Goal: Find specific page/section: Find specific page/section

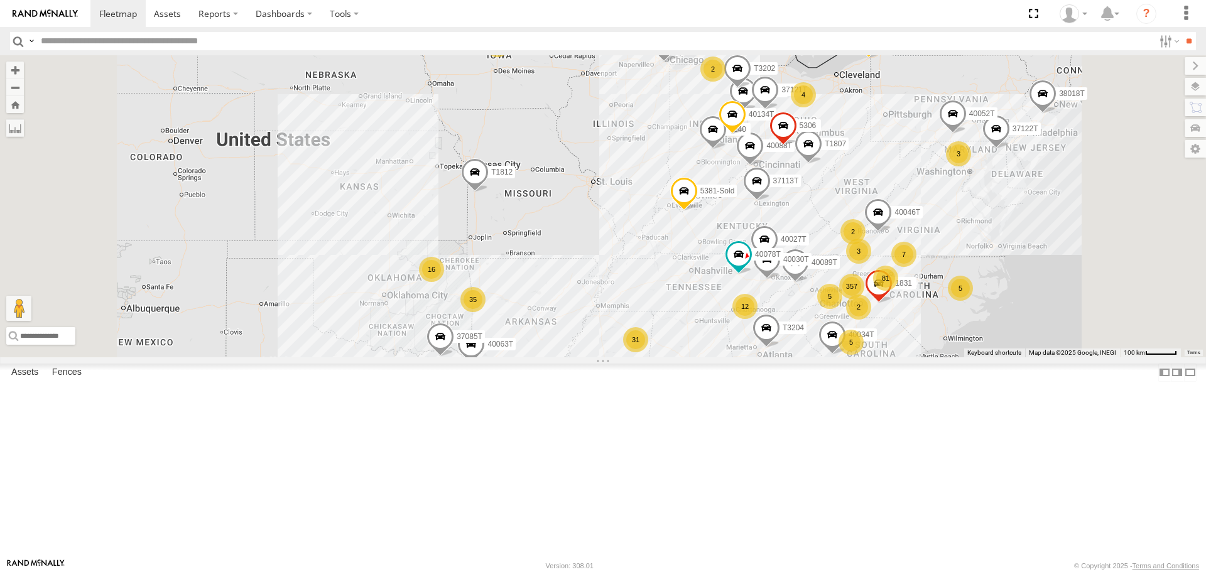
drag, startPoint x: 663, startPoint y: 192, endPoint x: 618, endPoint y: 350, distance: 164.4
click at [619, 350] on div "T3204 40028T 40022T 38018T 87121T T1812 5381-Sold 7774T 37130T 37139T 357 81 34…" at bounding box center [603, 205] width 1206 height 301
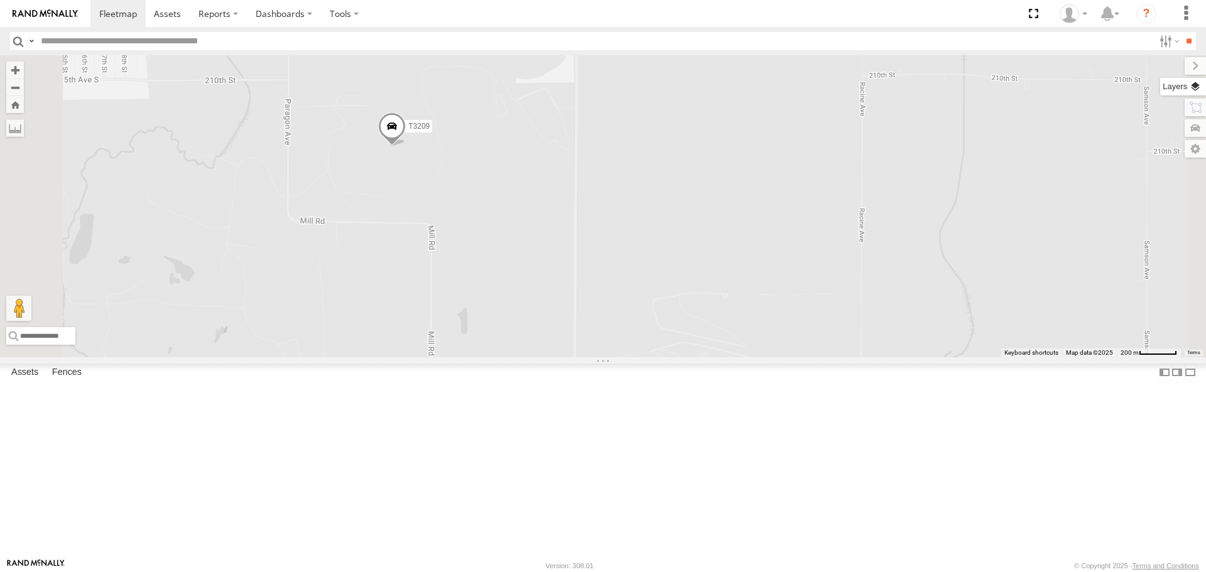
click at [1196, 89] on label at bounding box center [1183, 87] width 46 height 18
click at [0, 0] on span "Basemaps" at bounding box center [0, 0] width 0 height 0
click at [0, 0] on span "Satellite + Roadmap" at bounding box center [0, 0] width 0 height 0
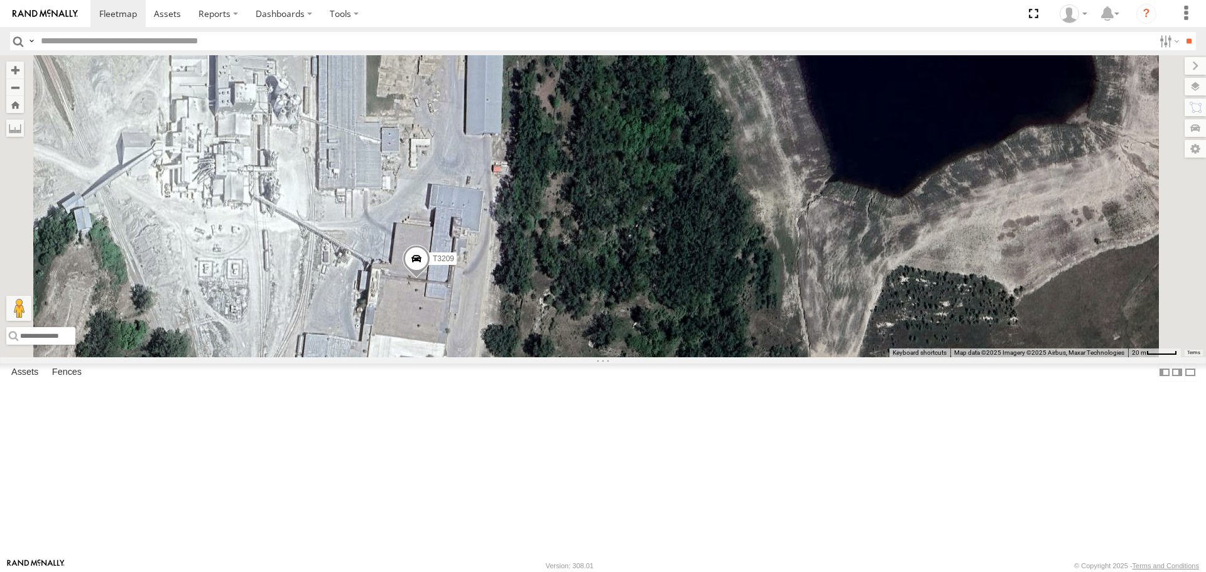
drag, startPoint x: 536, startPoint y: 281, endPoint x: 573, endPoint y: 397, distance: 121.9
click at [573, 357] on div "T3204 40028T 40022T 38018T 87121T T1812 5381-Sold 7774T 37130T 37139T 40034T 18…" at bounding box center [603, 205] width 1206 height 301
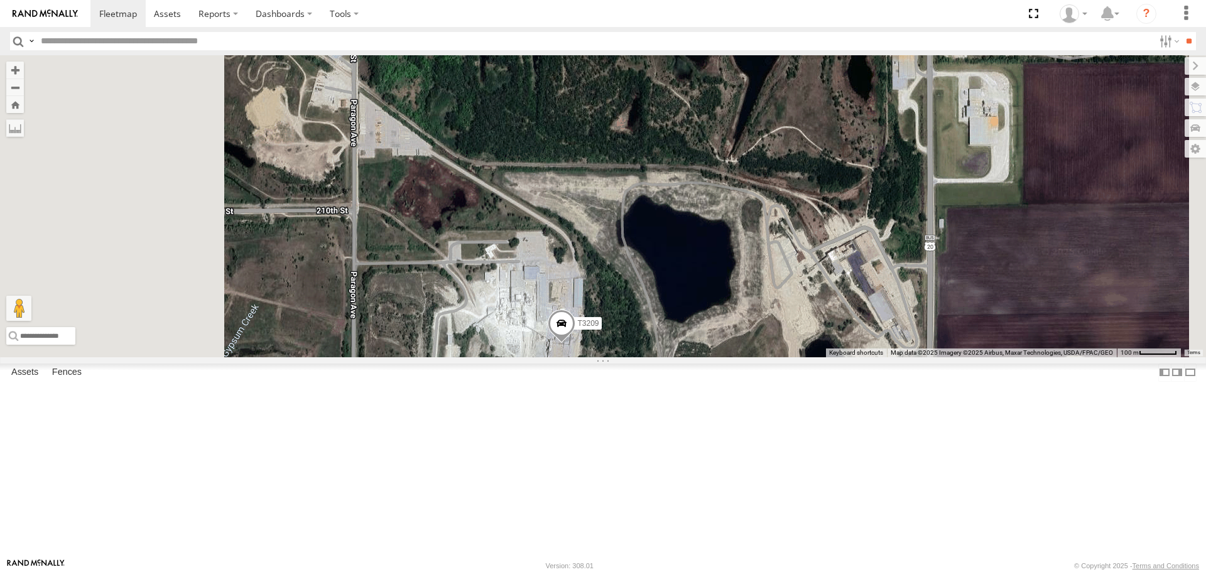
drag, startPoint x: 468, startPoint y: 276, endPoint x: 597, endPoint y: 320, distance: 136.4
click at [597, 320] on div "T3204 40028T 40022T 38018T 87121T T1812 5381-Sold 7774T 37130T 37139T 40034T 18…" at bounding box center [603, 205] width 1206 height 301
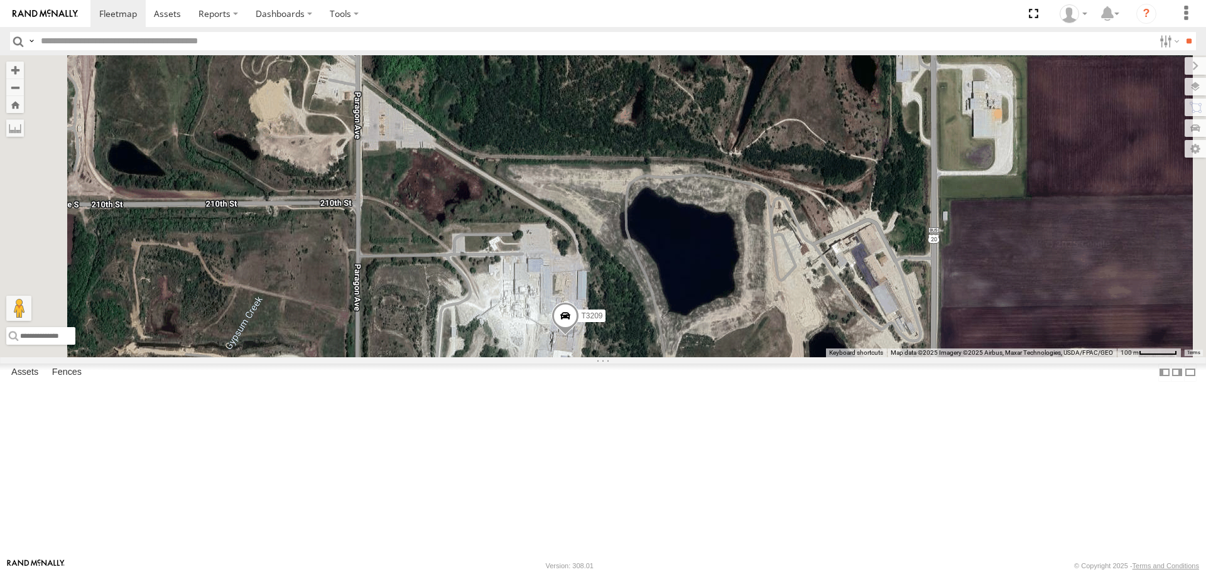
click at [0, 0] on span "Roadmap" at bounding box center [0, 0] width 0 height 0
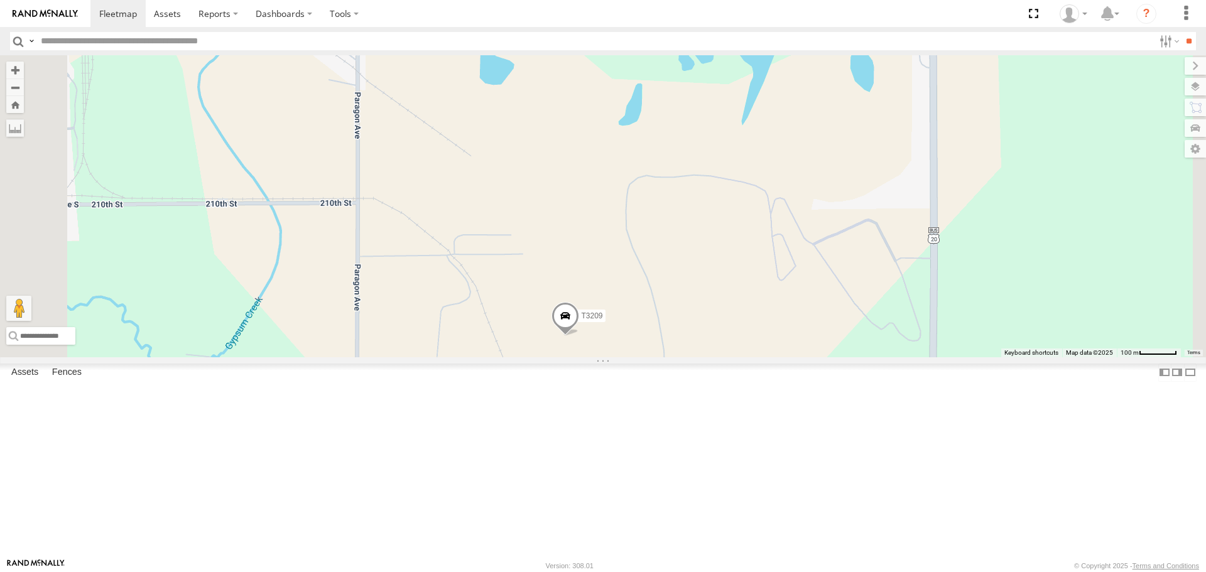
drag, startPoint x: 1060, startPoint y: 72, endPoint x: 1057, endPoint y: 102, distance: 30.3
click at [0, 0] on span "Basemaps" at bounding box center [0, 0] width 0 height 0
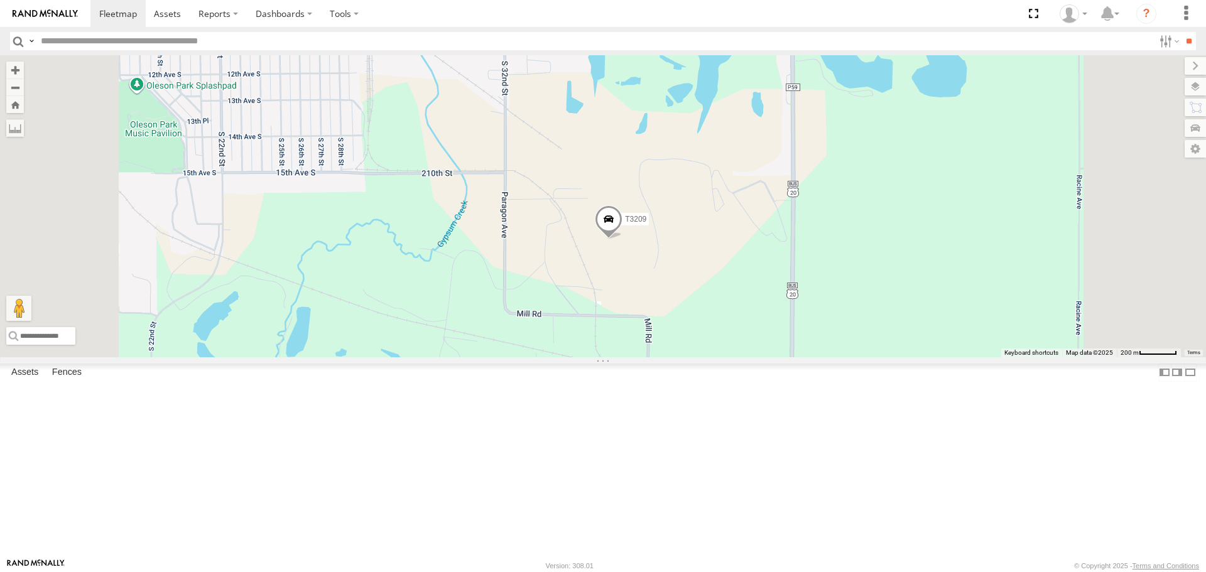
click at [622, 240] on span at bounding box center [609, 223] width 28 height 34
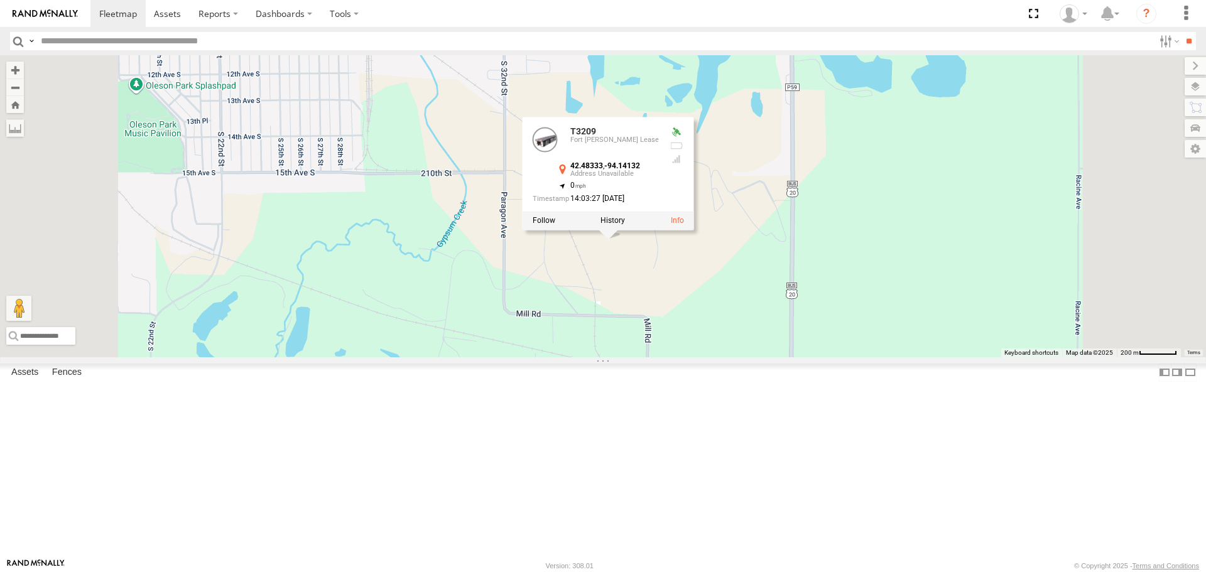
click at [625, 225] on label at bounding box center [612, 221] width 24 height 9
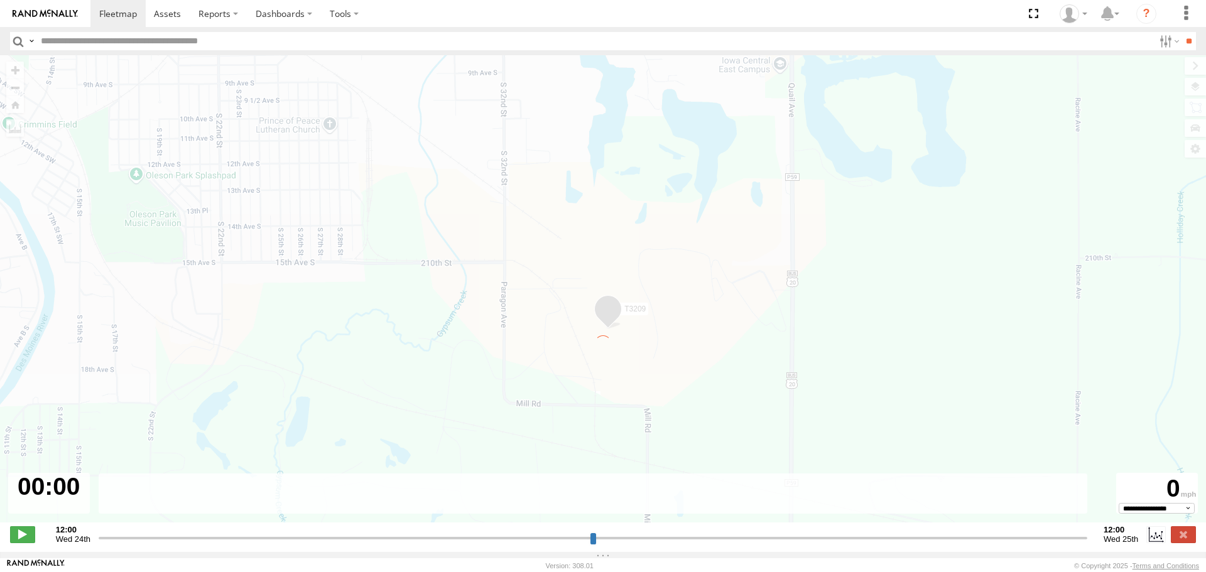
type input "**********"
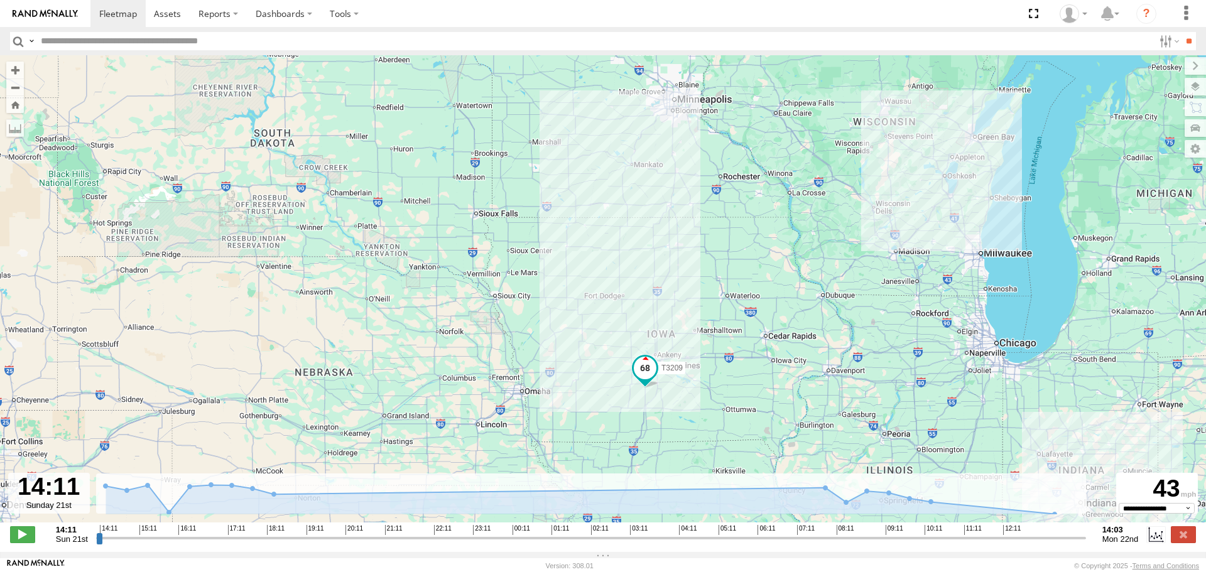
drag, startPoint x: 563, startPoint y: 382, endPoint x: 606, endPoint y: 355, distance: 50.7
click at [606, 355] on div "T3209" at bounding box center [603, 295] width 1206 height 480
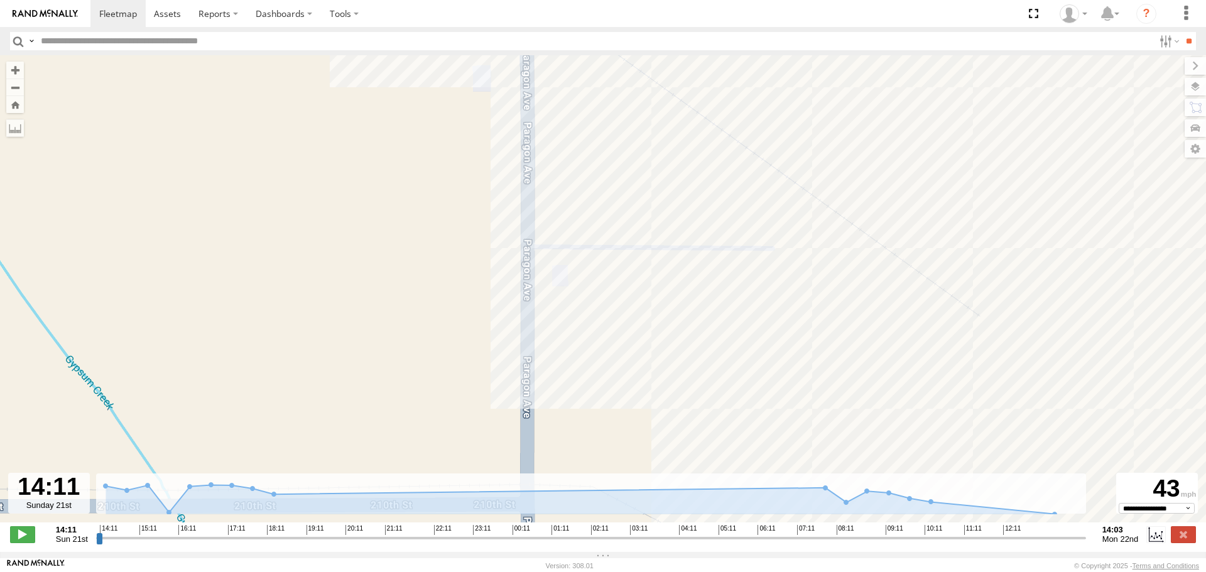
drag, startPoint x: 712, startPoint y: 392, endPoint x: 601, endPoint y: 238, distance: 190.3
click at [607, 244] on div "T3209" at bounding box center [603, 295] width 1206 height 480
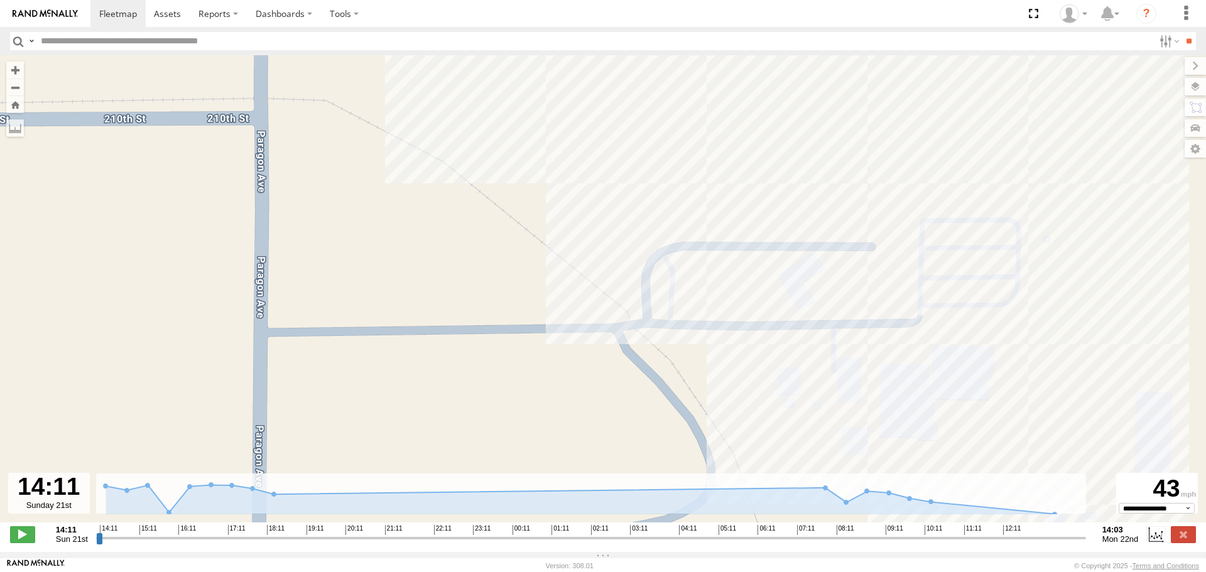
drag, startPoint x: 720, startPoint y: 352, endPoint x: 653, endPoint y: 239, distance: 131.2
click at [653, 239] on div "T3209" at bounding box center [603, 295] width 1206 height 480
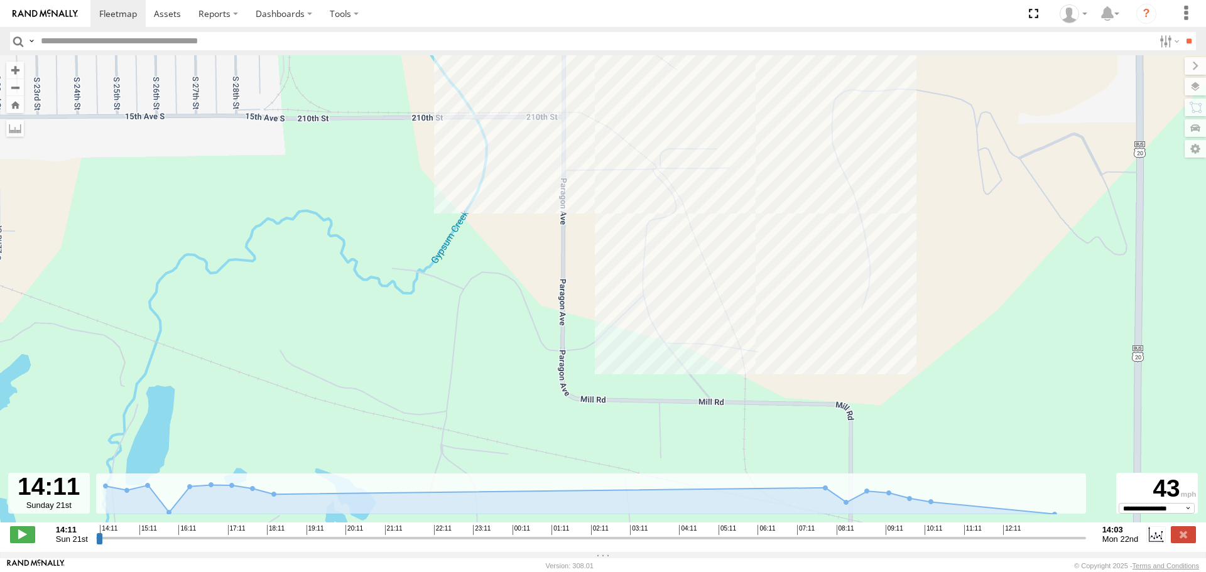
click at [0, 0] on span "Basemaps" at bounding box center [0, 0] width 0 height 0
click at [1164, 64] on label at bounding box center [1185, 66] width 42 height 18
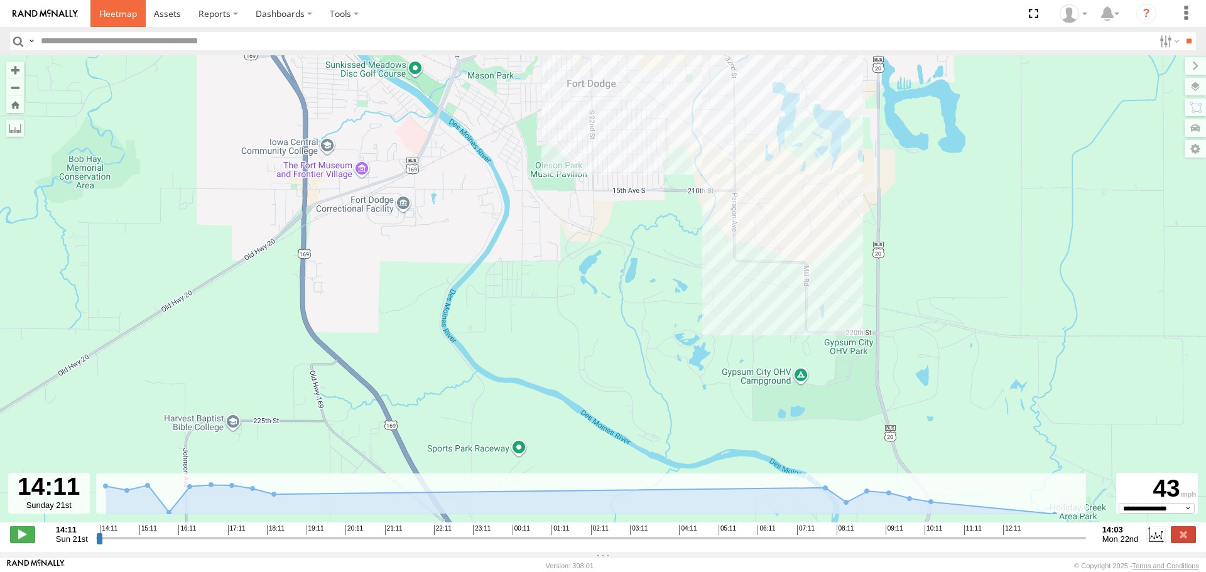
click at [120, 16] on span at bounding box center [118, 14] width 38 height 12
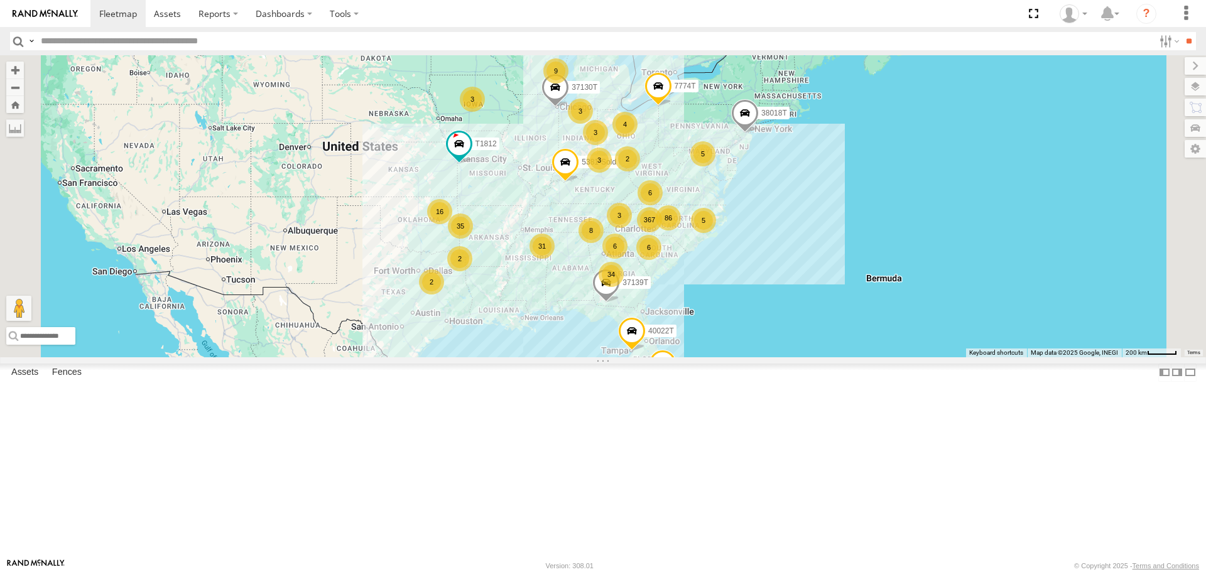
click at [0, 0] on span "Asset" at bounding box center [0, 0] width 0 height 0
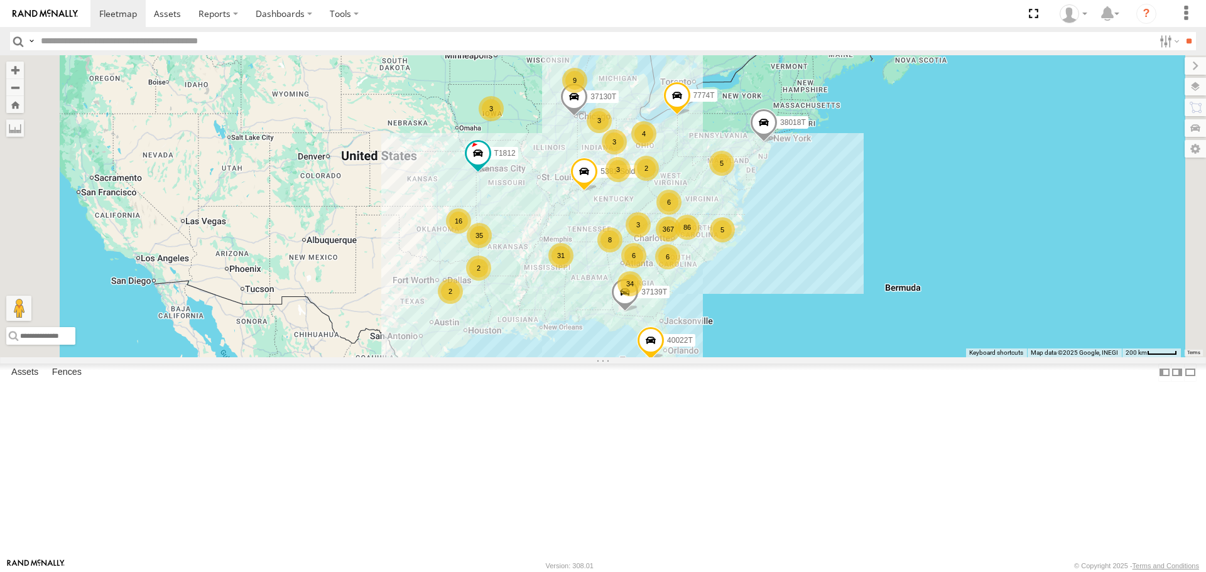
drag, startPoint x: 544, startPoint y: 386, endPoint x: 632, endPoint y: 409, distance: 90.8
click at [632, 357] on div "87121T 367 34 31 35 6 16 86 9 5 2 6 6 4 40028T 3 40022T 3 38018T T1812 8 5 3 2 …" at bounding box center [603, 205] width 1206 height 301
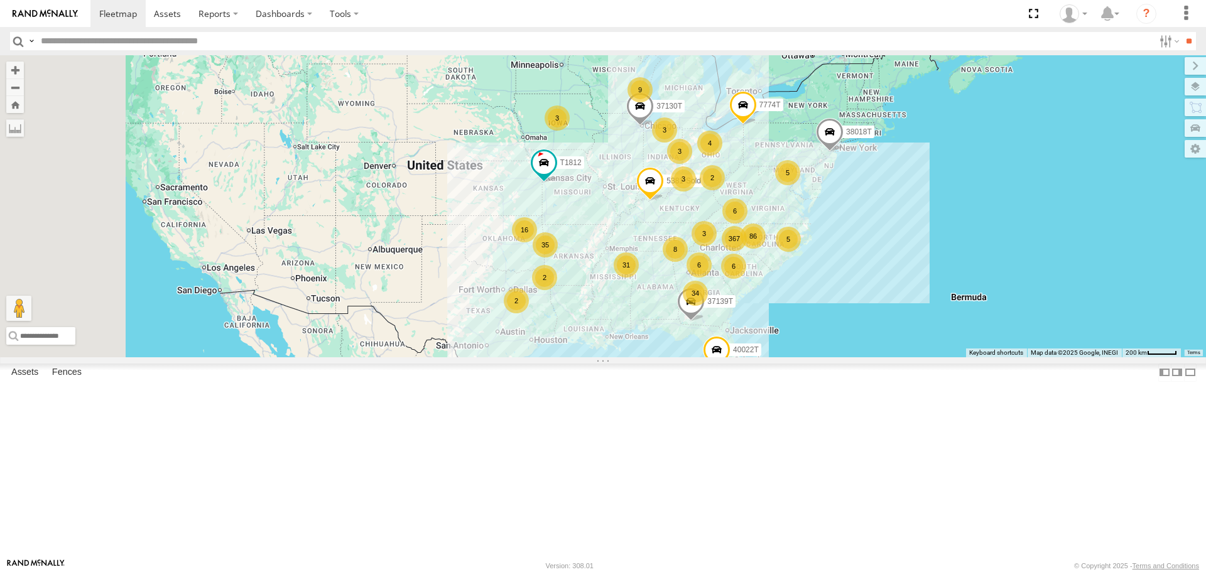
drag, startPoint x: 605, startPoint y: 406, endPoint x: 592, endPoint y: 396, distance: 16.7
click at [592, 357] on div "87121T 367 34 31 35 6 16 86 9 5 2 6 6 4 40028T 3 40022T 3 38018T T1812 8 5 3 2 …" at bounding box center [603, 205] width 1206 height 301
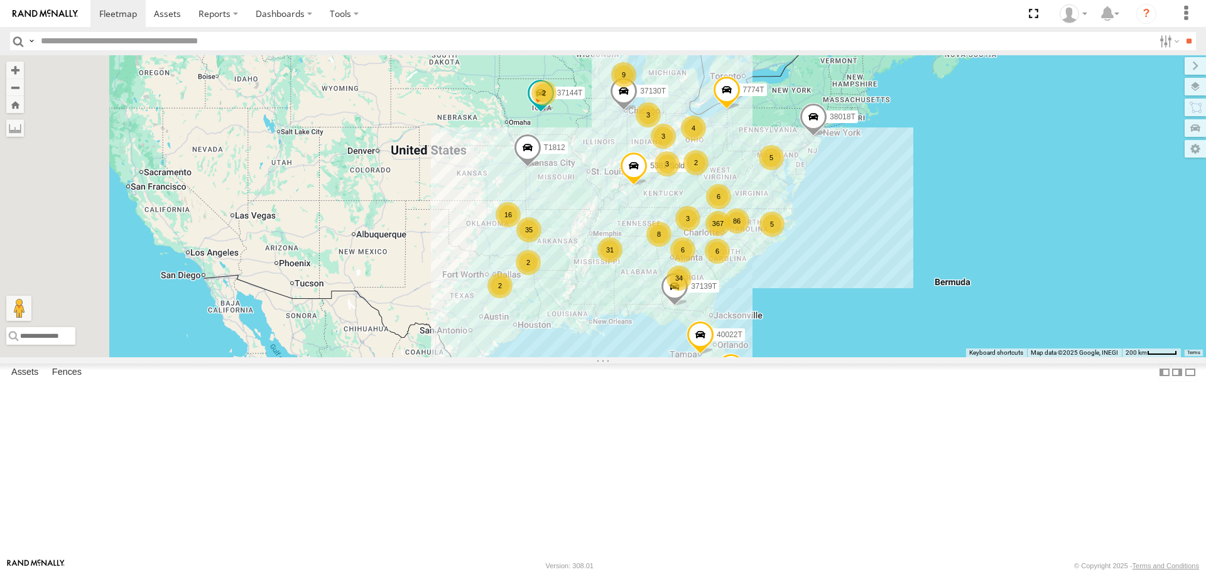
drag, startPoint x: 575, startPoint y: 344, endPoint x: 567, endPoint y: 334, distance: 12.9
click at [567, 334] on div "367 34 31 35 6 16 86 9 5 2 6 6 4 40028T 3 40022T 3 38018T 87121T T1812 8 5 3 2 …" at bounding box center [603, 205] width 1206 height 301
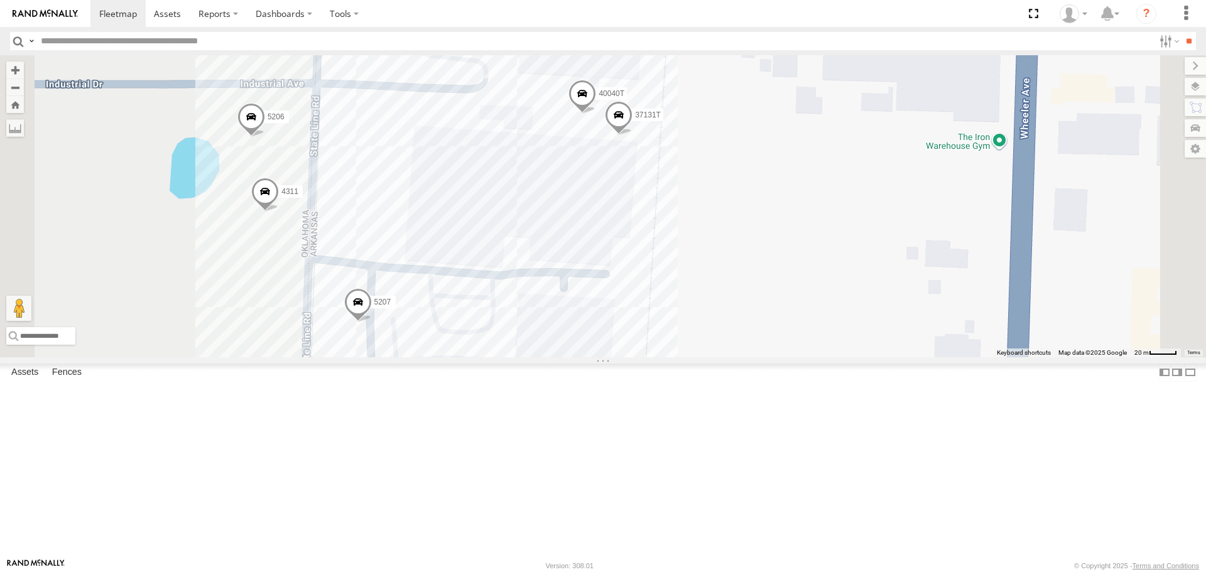
drag, startPoint x: 951, startPoint y: 268, endPoint x: 879, endPoint y: 280, distance: 72.7
click at [886, 280] on div "40028T 40022T 38018T 87121T T1812 37113T 5381-Sold T1807 7774T 37130T 37139T 40…" at bounding box center [603, 205] width 1206 height 301
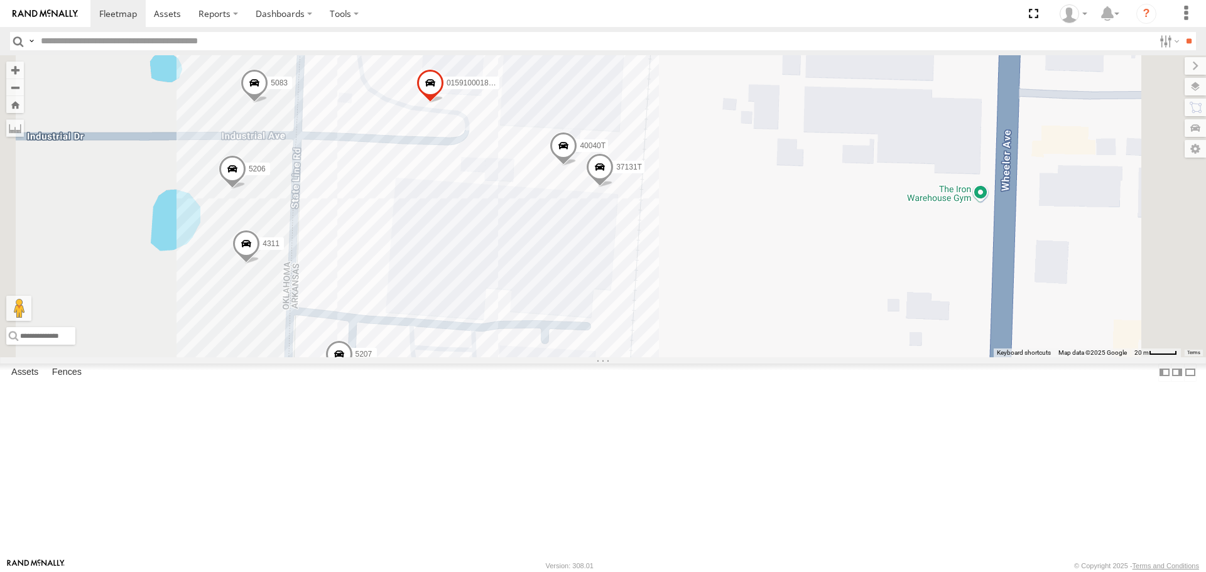
drag, startPoint x: 872, startPoint y: 313, endPoint x: 860, endPoint y: 342, distance: 32.1
click at [860, 342] on div "40028T 40022T 38018T 87121T T1812 37113T 5381-Sold T1807 7774T 37130T 37139T 40…" at bounding box center [603, 205] width 1206 height 301
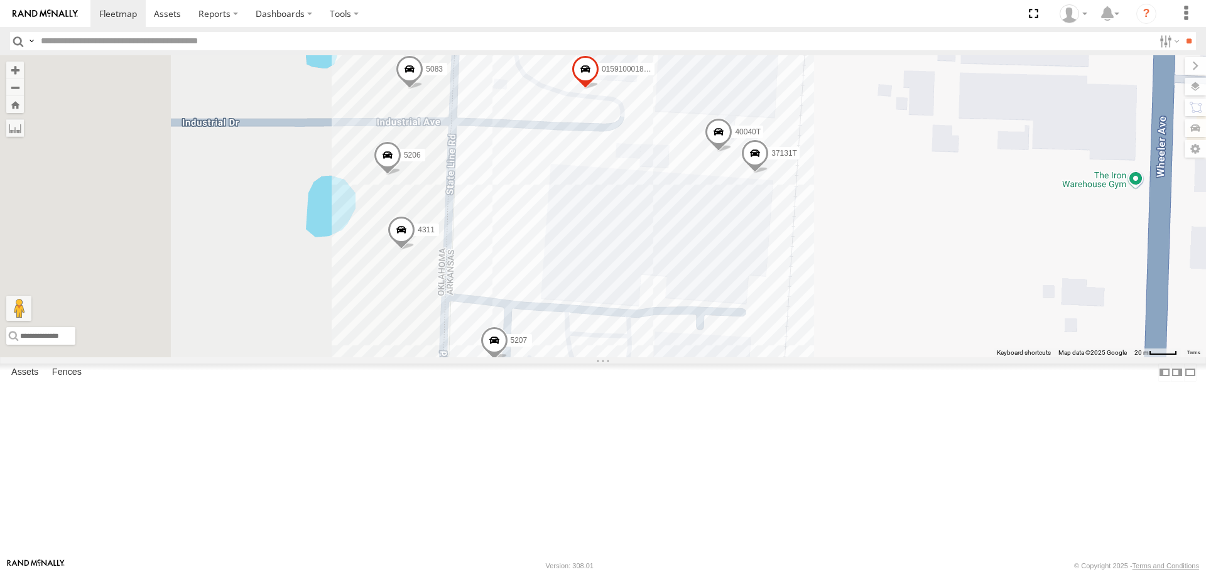
drag, startPoint x: 388, startPoint y: 432, endPoint x: 539, endPoint y: 408, distance: 153.3
click at [538, 357] on div "40028T 40022T 38018T 87121T T1812 37113T 5381-Sold T1807 7774T 37130T 37139T 40…" at bounding box center [603, 205] width 1206 height 301
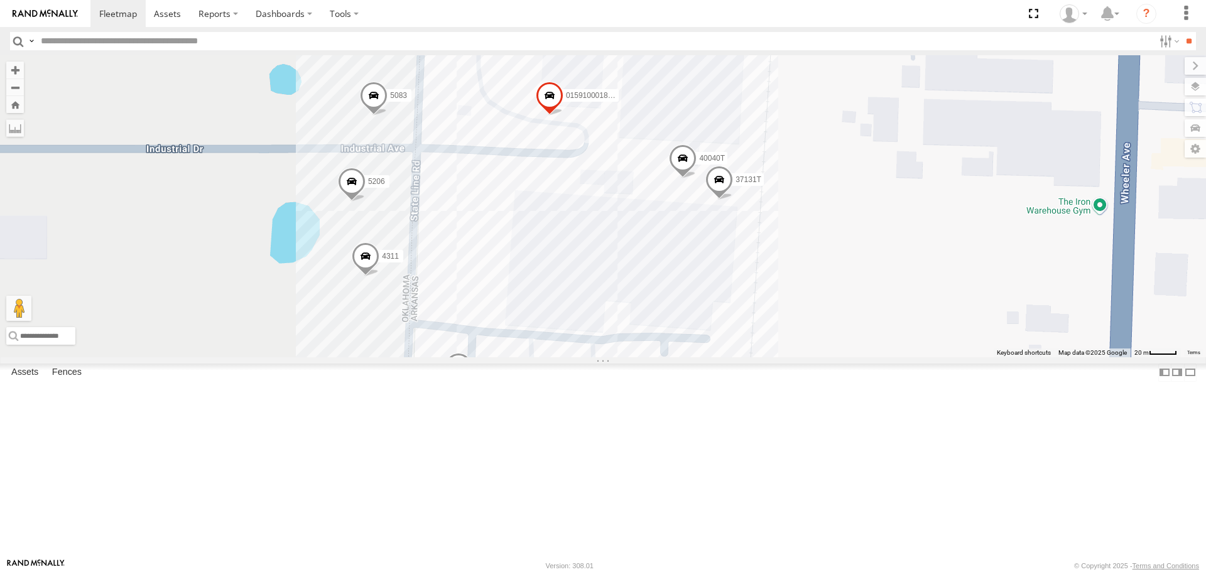
drag, startPoint x: 1013, startPoint y: 322, endPoint x: 963, endPoint y: 349, distance: 56.5
click at [967, 350] on div "40028T 40022T 38018T 87121T T1812 37113T 5381-Sold T1807 7774T 37130T 37139T 40…" at bounding box center [603, 205] width 1206 height 301
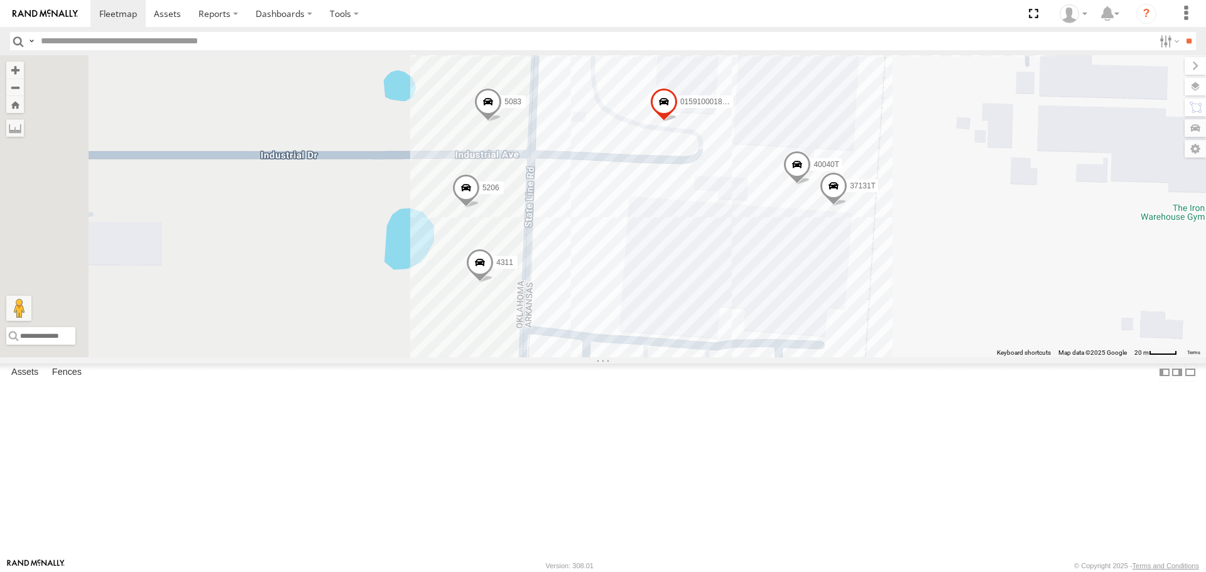
drag, startPoint x: 445, startPoint y: 433, endPoint x: 558, endPoint y: 431, distance: 113.7
click at [558, 357] on div "40028T 40022T 38018T 87121T T1812 37113T 5381-Sold T1807 7774T 37130T 37139T 40…" at bounding box center [603, 205] width 1206 height 301
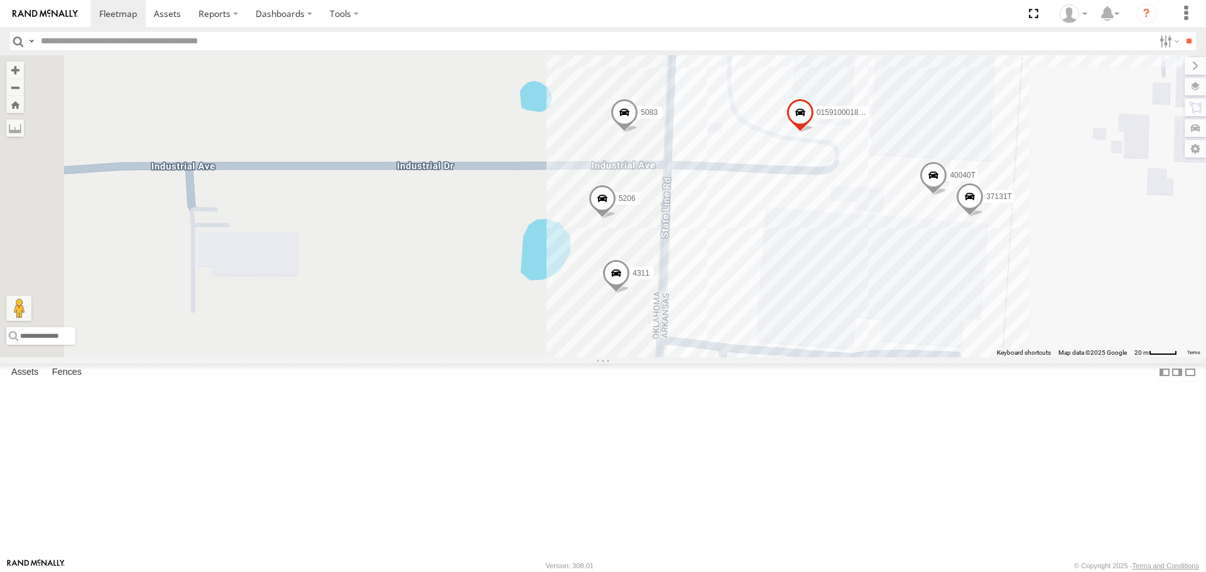
drag, startPoint x: 484, startPoint y: 345, endPoint x: 569, endPoint y: 354, distance: 85.2
click at [569, 354] on div "40028T 40022T 38018T 87121T T1812 37113T 5381-Sold T1807 7774T 37130T 37139T 40…" at bounding box center [603, 205] width 1206 height 301
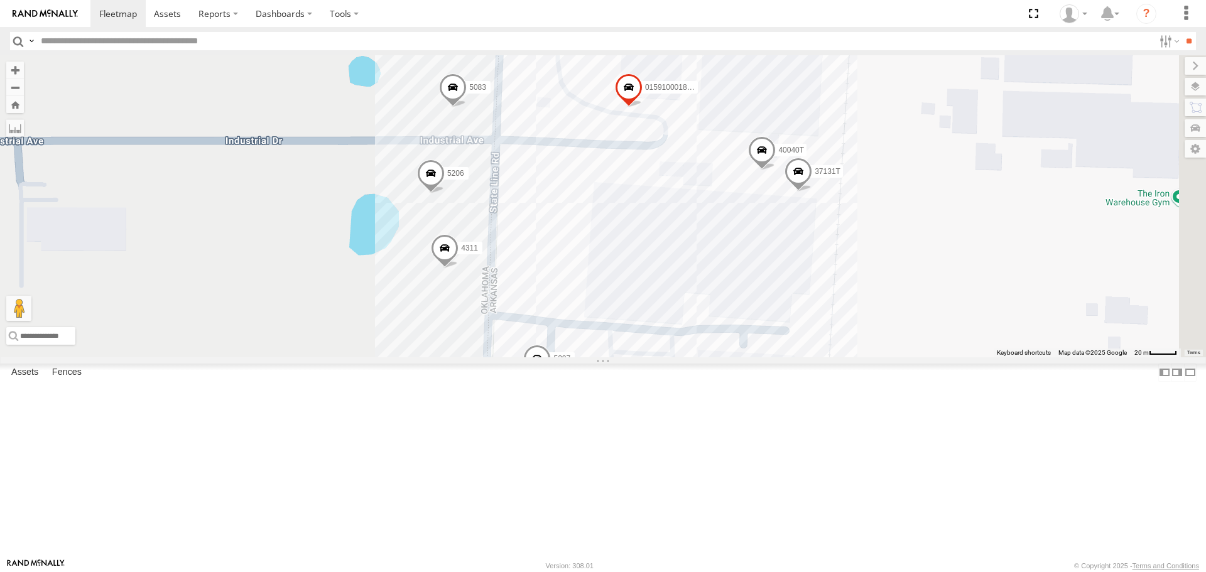
drag, startPoint x: 1060, startPoint y: 301, endPoint x: 869, endPoint y: 271, distance: 193.3
click at [869, 271] on div "40028T 40022T 38018T 87121T T1812 37113T 5381-Sold T1807 7774T 37130T 37139T 40…" at bounding box center [603, 205] width 1206 height 301
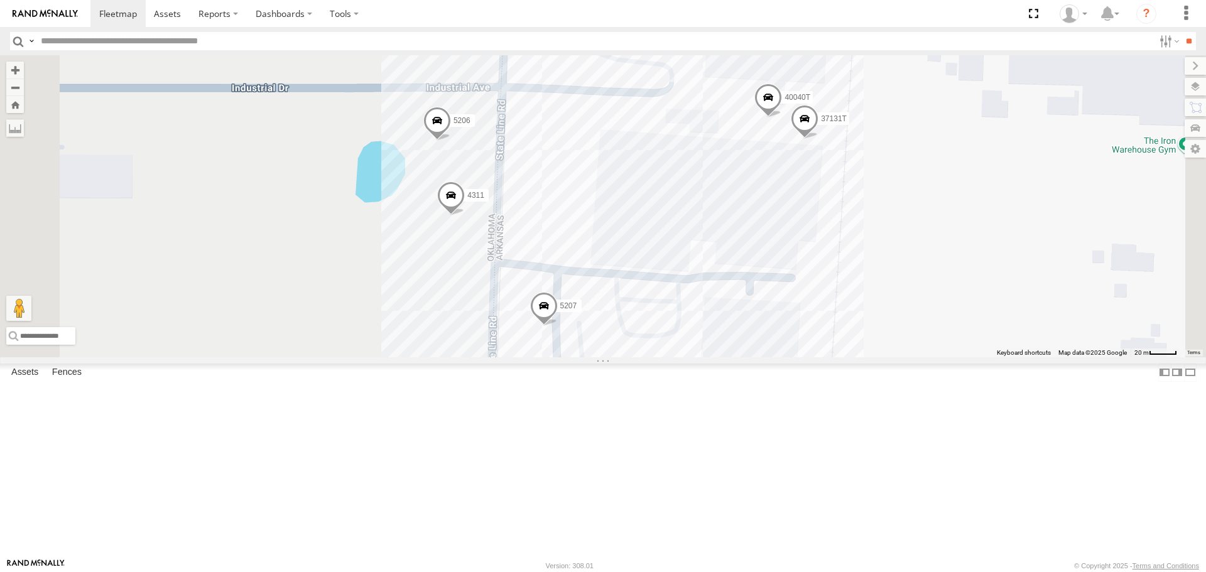
drag, startPoint x: 445, startPoint y: 426, endPoint x: 465, endPoint y: 368, distance: 61.2
click at [465, 357] on div "40028T 40022T 38018T 87121T T1812 37113T 5381-Sold T1807 7774T 37130T 37139T 40…" at bounding box center [603, 205] width 1206 height 301
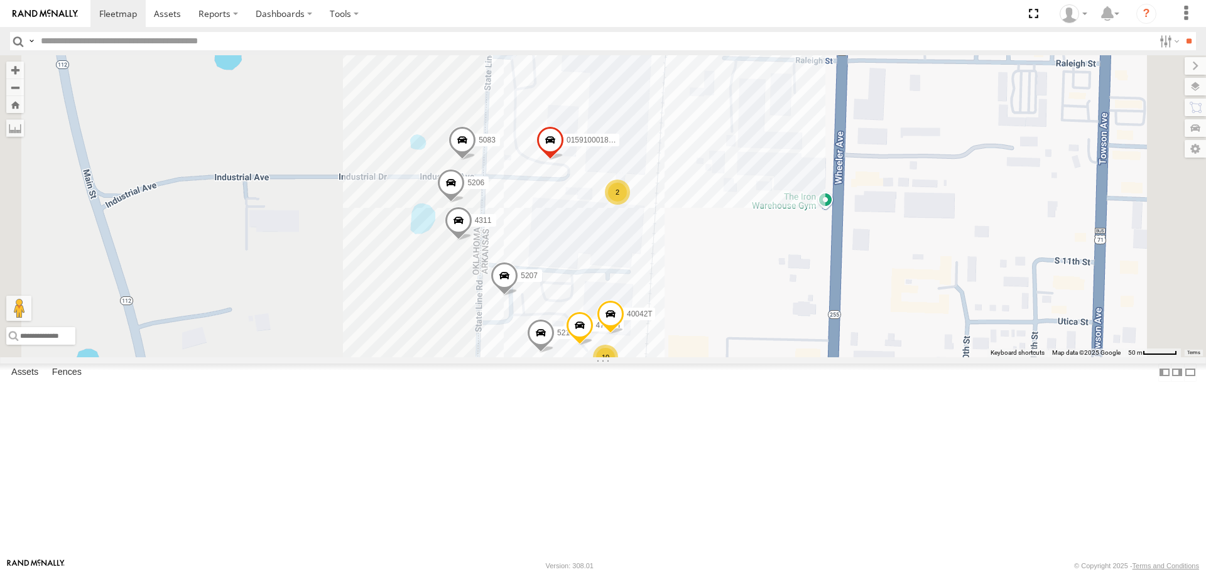
drag, startPoint x: 439, startPoint y: 413, endPoint x: 522, endPoint y: 407, distance: 83.1
click at [522, 357] on div "40028T 40022T 38018T 87121T T1812 37113T 5381-Sold T1807 7774T 37130T 37139T 40…" at bounding box center [603, 205] width 1206 height 301
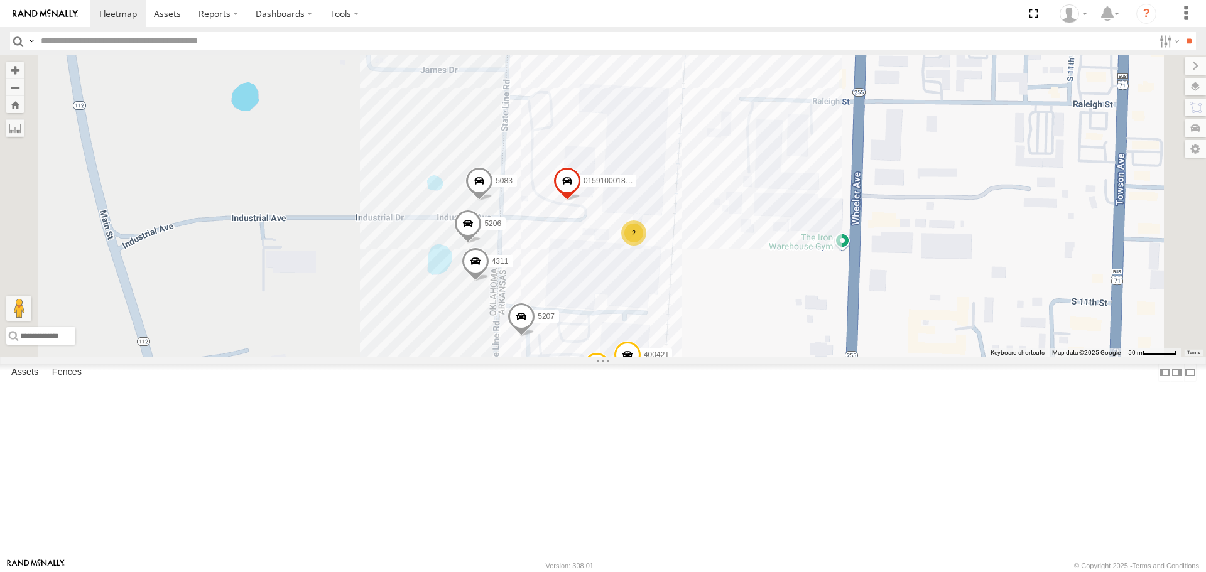
drag, startPoint x: 880, startPoint y: 334, endPoint x: 869, endPoint y: 391, distance: 57.5
click at [891, 357] on div "40028T 40022T 38018T 87121T T1812 37113T 5381-Sold T1807 7774T 37130T 37139T 40…" at bounding box center [603, 205] width 1206 height 301
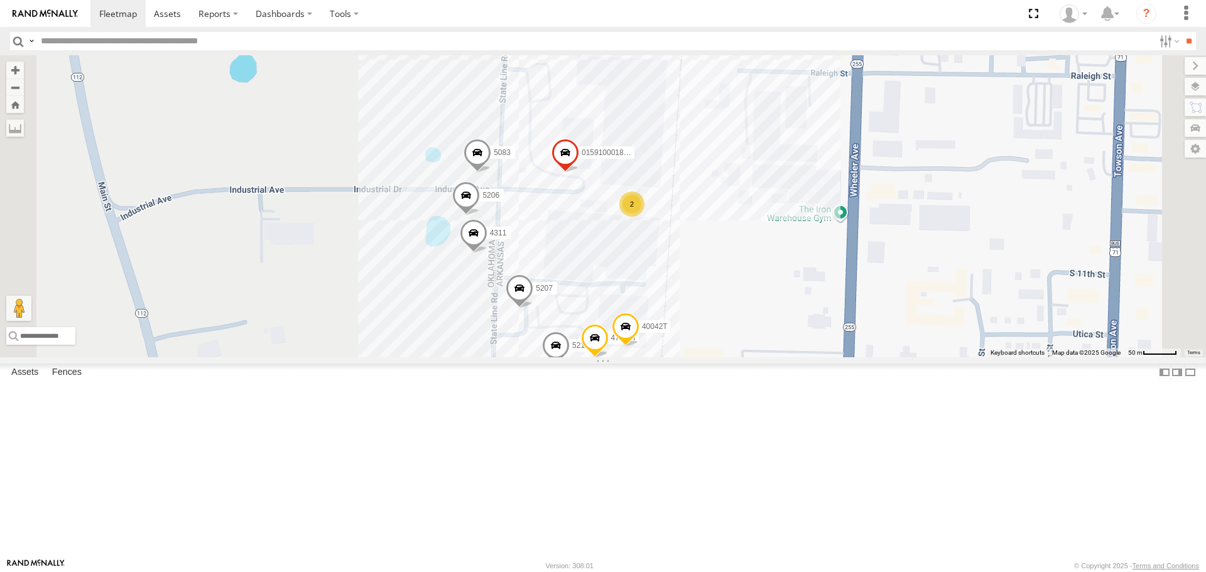
drag, startPoint x: 541, startPoint y: 427, endPoint x: 537, endPoint y: 392, distance: 34.7
click at [537, 357] on div "40028T 40022T 38018T 87121T T1812 37113T 5381-Sold T1807 7774T 37130T 37139T 40…" at bounding box center [603, 205] width 1206 height 301
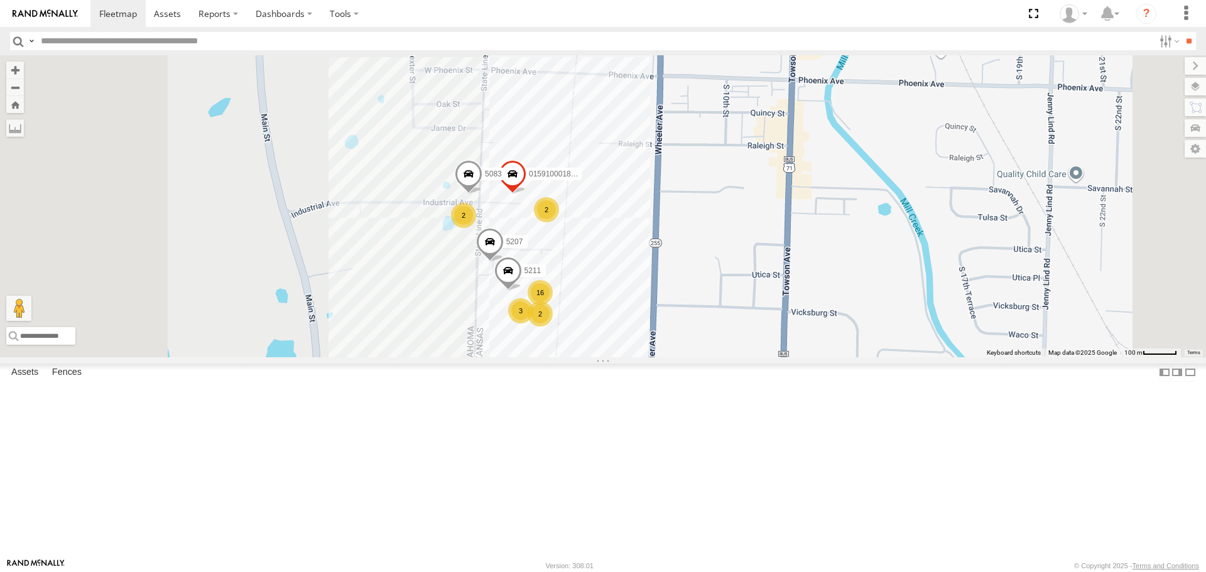
drag, startPoint x: 533, startPoint y: 389, endPoint x: 603, endPoint y: 362, distance: 75.1
click at [620, 357] on div "40028T 40022T 38018T 87121T T1812 37113T 5381-Sold T1807 7774T 37130T 37139T 40…" at bounding box center [603, 205] width 1206 height 301
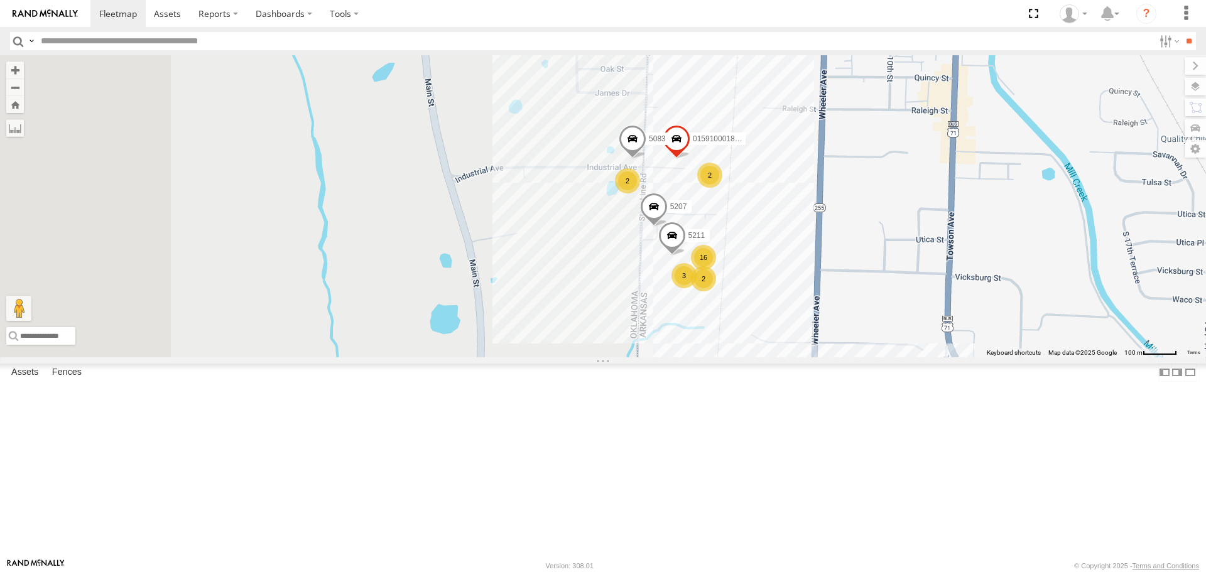
drag, startPoint x: 485, startPoint y: 340, endPoint x: 585, endPoint y: 332, distance: 100.2
click at [585, 332] on div "40028T 40022T 38018T 87121T T1812 37113T 5381-Sold T1807 7774T 37130T 37139T 40…" at bounding box center [603, 205] width 1206 height 301
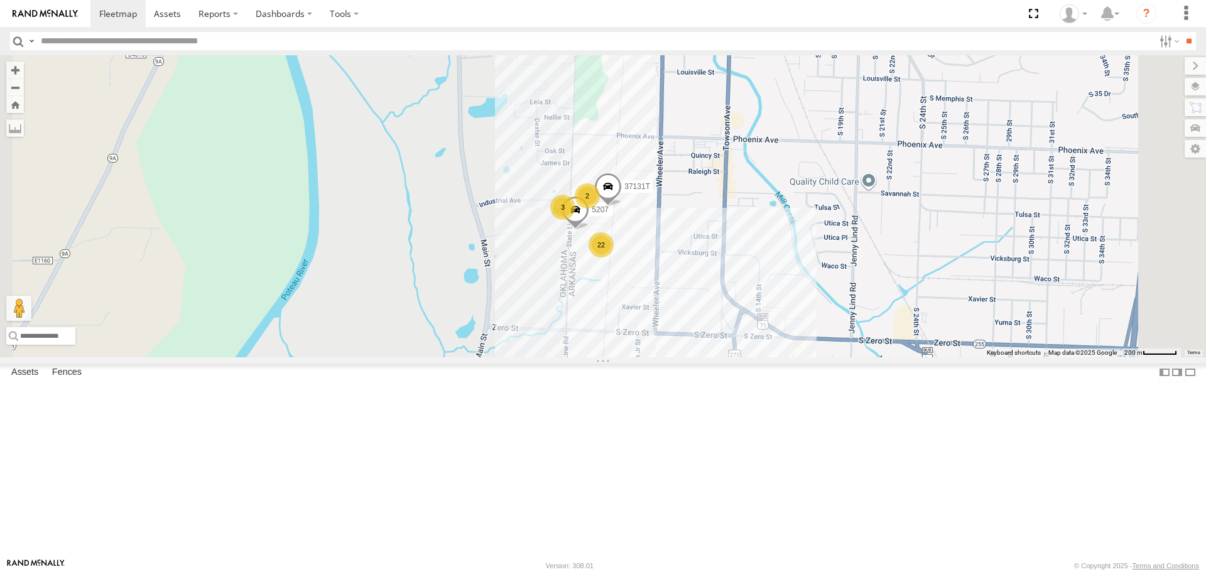
drag, startPoint x: 536, startPoint y: 338, endPoint x: 553, endPoint y: 315, distance: 29.6
click at [553, 315] on div "40028T 40022T 38018T 87121T T1812 37113T 5381-Sold T1807 7774T 37130T 37139T 40…" at bounding box center [603, 205] width 1206 height 301
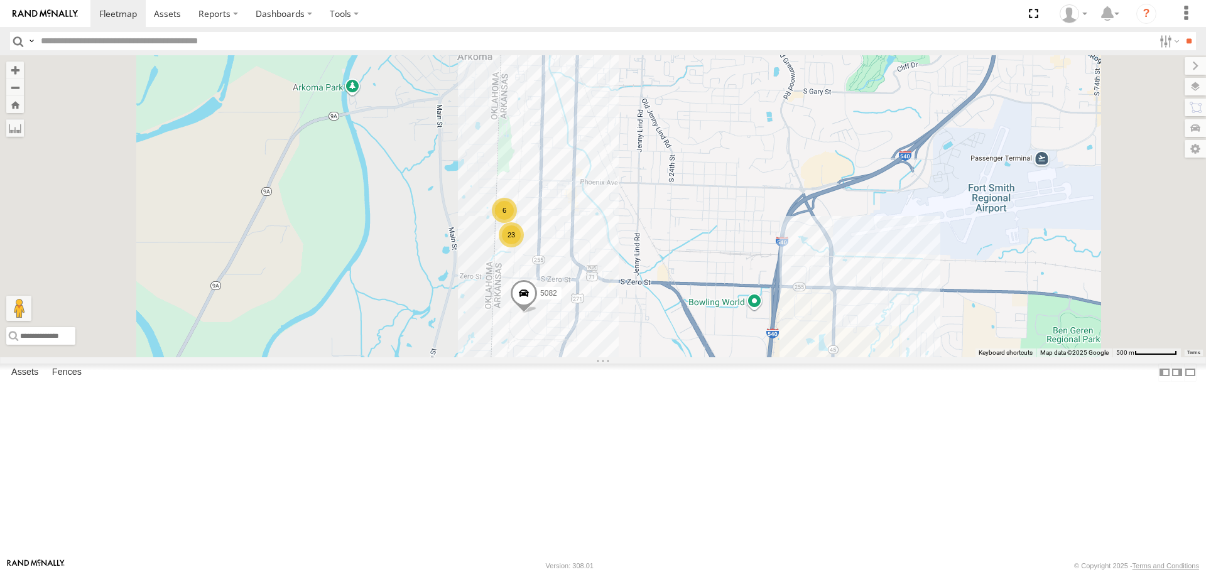
drag, startPoint x: 476, startPoint y: 320, endPoint x: 472, endPoint y: 338, distance: 19.2
click at [472, 338] on div "40028T 40022T 38018T 87121T T1812 37113T 5381-Sold T1807 7774T 37130T 37139T 40…" at bounding box center [603, 205] width 1206 height 301
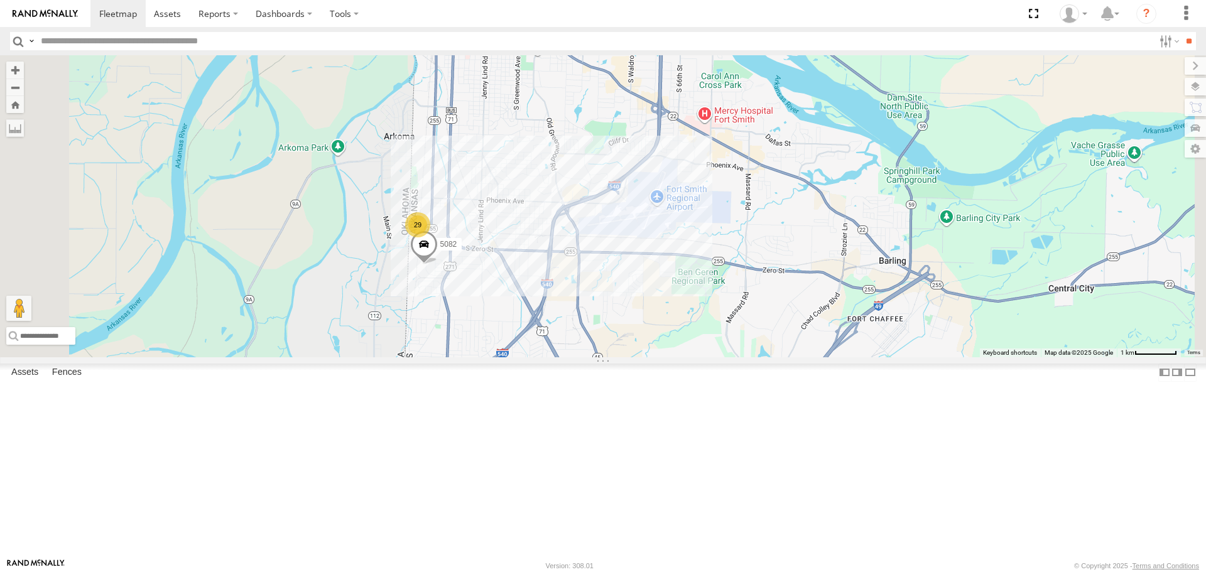
drag, startPoint x: 639, startPoint y: 414, endPoint x: 647, endPoint y: 355, distance: 59.6
click at [647, 355] on div "40028T 40022T 38018T 87121T T1812 37113T 5381-Sold T1807 7774T 37130T 37139T 40…" at bounding box center [603, 205] width 1206 height 301
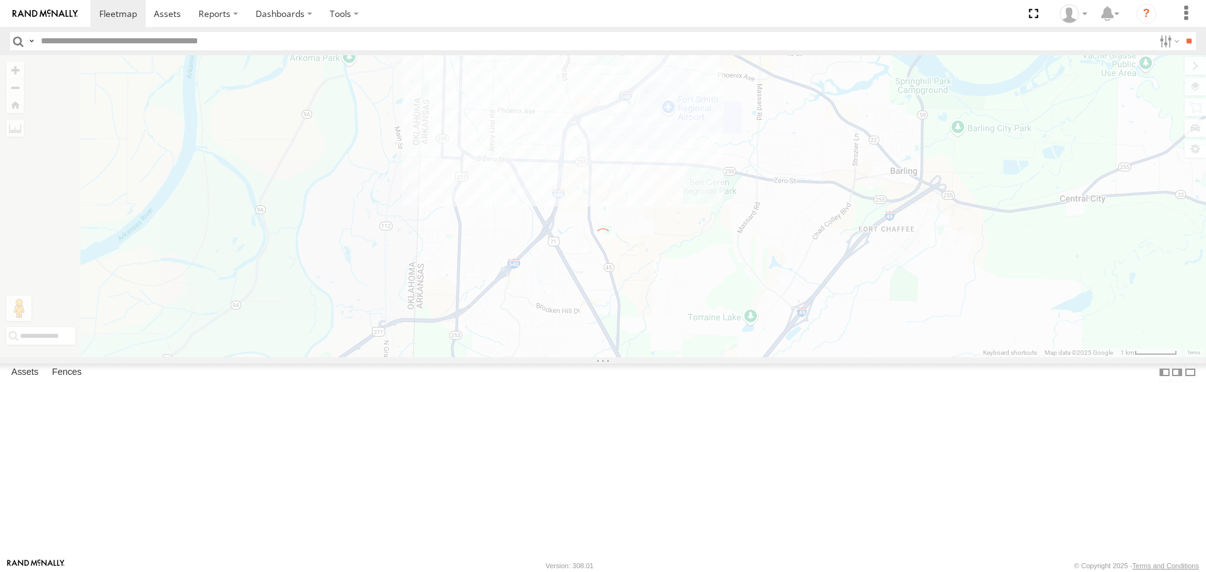
drag, startPoint x: 493, startPoint y: 305, endPoint x: 486, endPoint y: 359, distance: 53.8
click at [486, 357] on div "To navigate the map with touch gestures double-tap and hold your finger on the …" at bounding box center [603, 205] width 1206 height 301
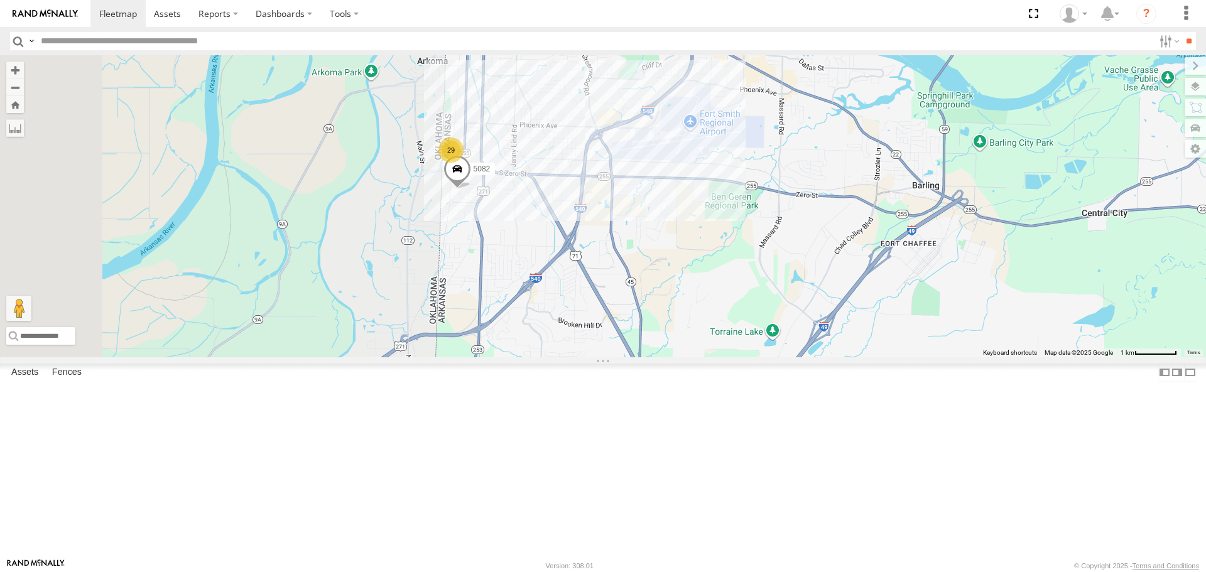
drag, startPoint x: 703, startPoint y: 389, endPoint x: 733, endPoint y: 411, distance: 38.2
click at [735, 357] on div "29 3 5082" at bounding box center [603, 205] width 1206 height 301
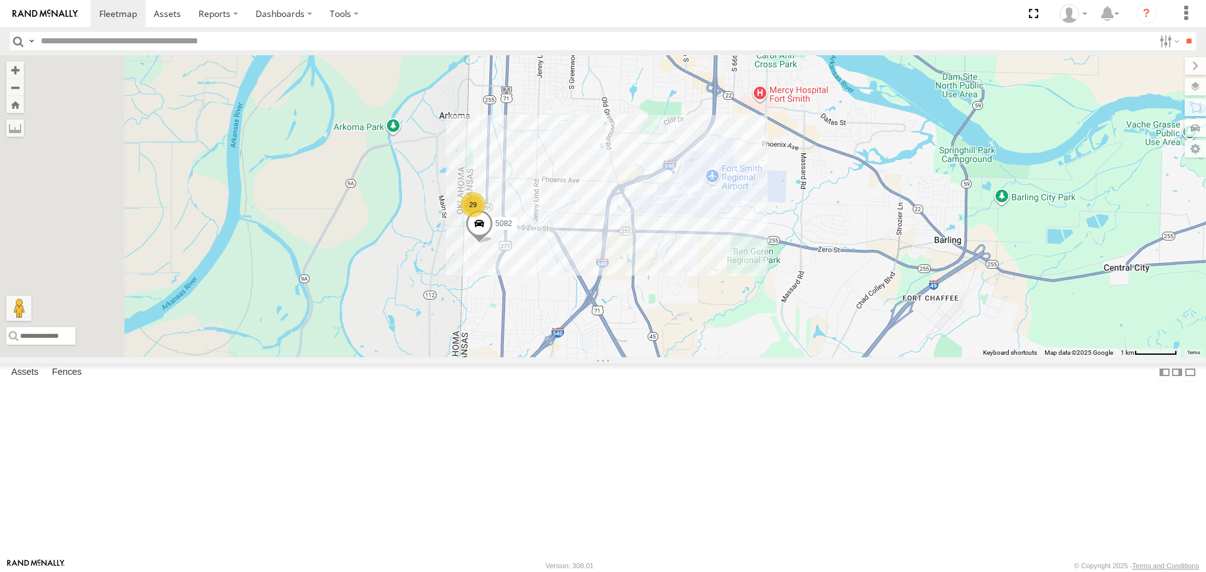
drag, startPoint x: 664, startPoint y: 329, endPoint x: 648, endPoint y: 380, distance: 53.4
click at [679, 357] on div "29 3 5082 5150" at bounding box center [603, 205] width 1206 height 301
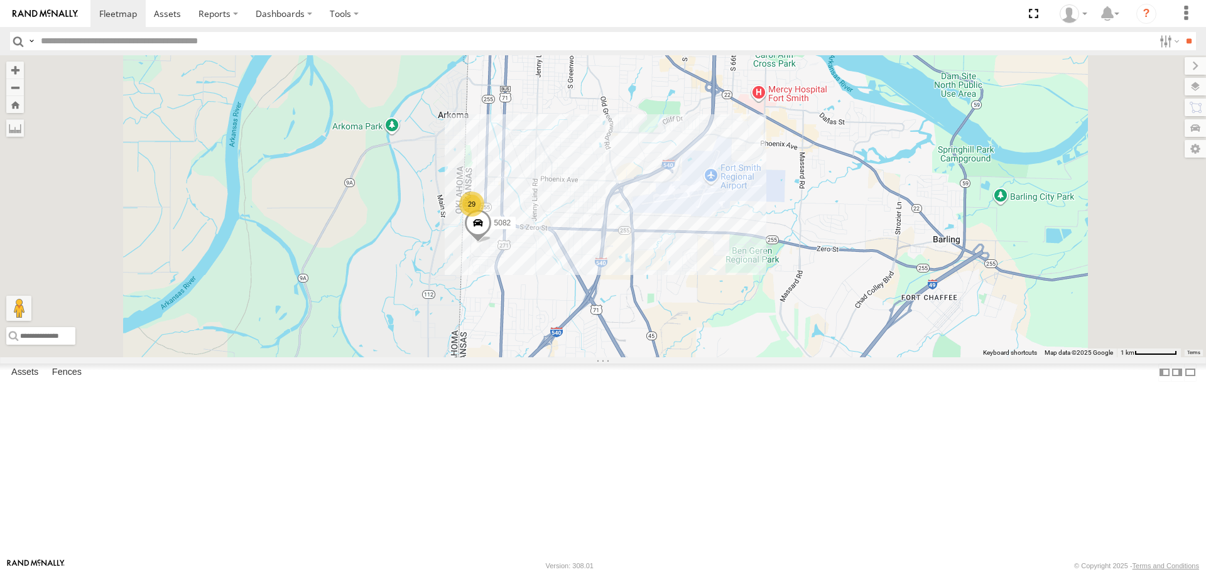
drag, startPoint x: 530, startPoint y: 386, endPoint x: 490, endPoint y: 333, distance: 66.4
click at [500, 326] on div "5082 5150 29" at bounding box center [603, 205] width 1206 height 301
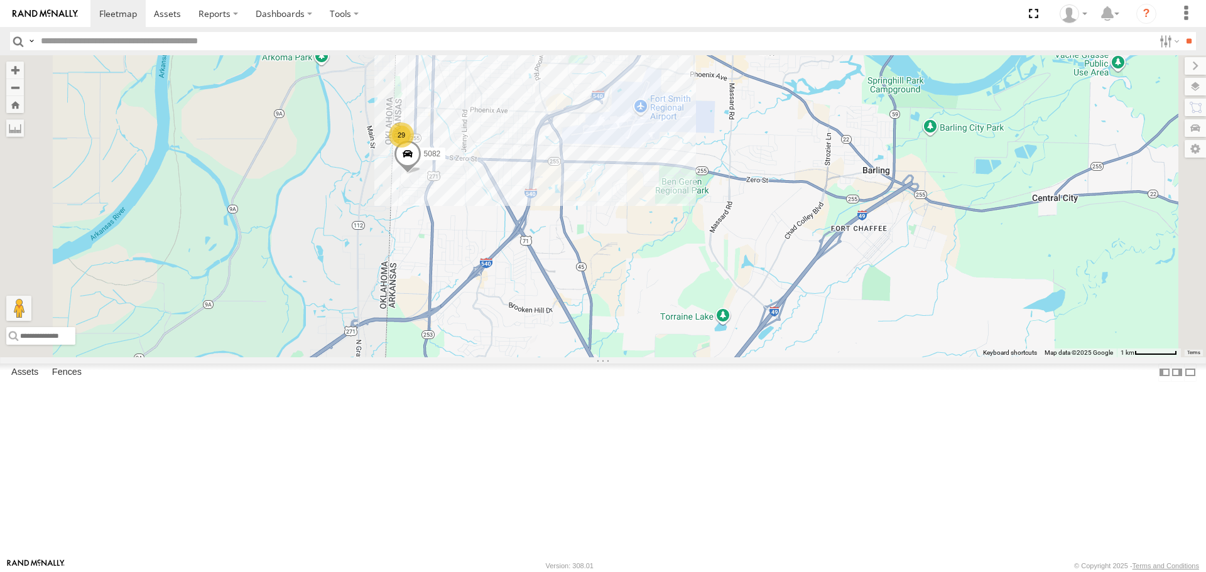
drag, startPoint x: 642, startPoint y: 269, endPoint x: 636, endPoint y: 333, distance: 65.0
click at [636, 333] on div "5082 5150 29 3" at bounding box center [603, 205] width 1206 height 301
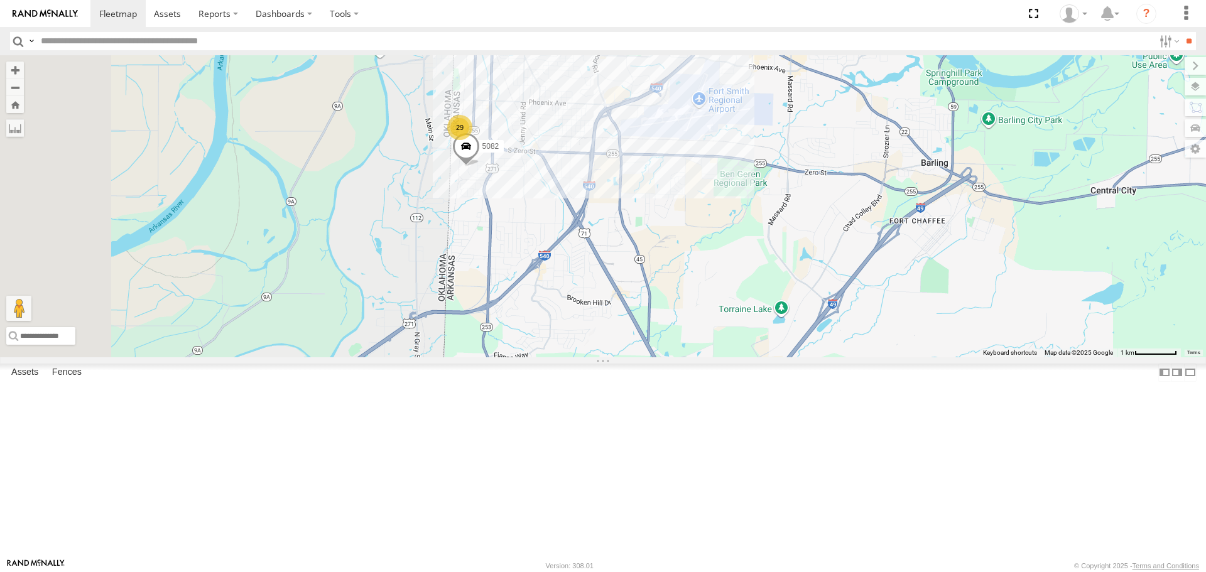
drag, startPoint x: 465, startPoint y: 298, endPoint x: 529, endPoint y: 289, distance: 64.6
click at [529, 289] on div "5082 5150 29 3" at bounding box center [603, 205] width 1206 height 301
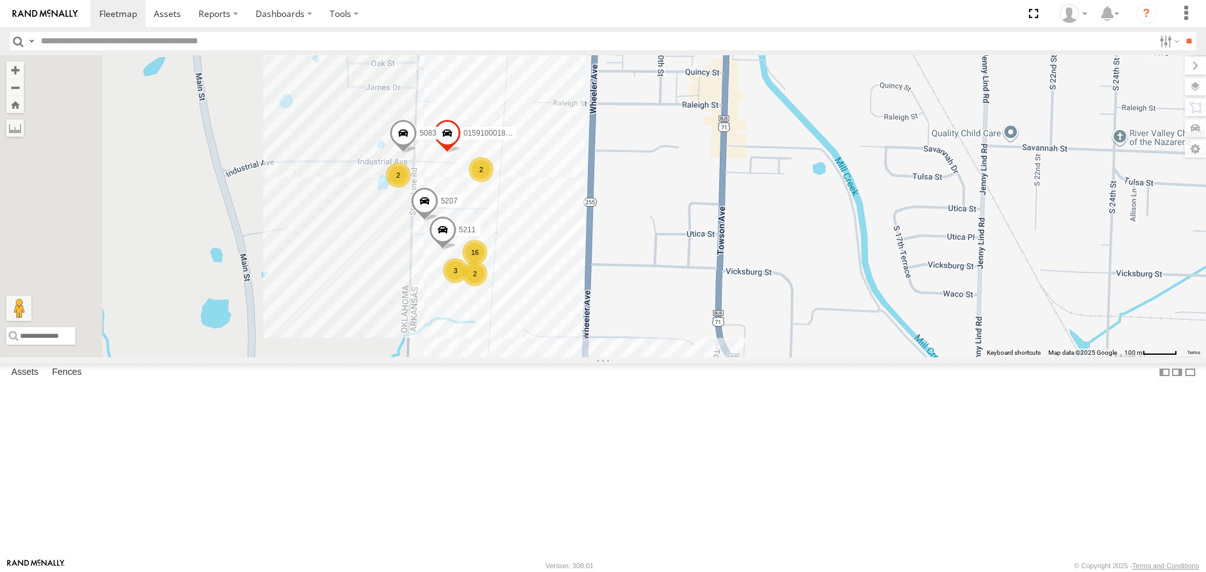
drag, startPoint x: 645, startPoint y: 188, endPoint x: 674, endPoint y: 314, distance: 129.6
click at [674, 314] on div "5082 5150 5207 16 015910001881005 5211 2 2 2 3 5083" at bounding box center [603, 205] width 1206 height 301
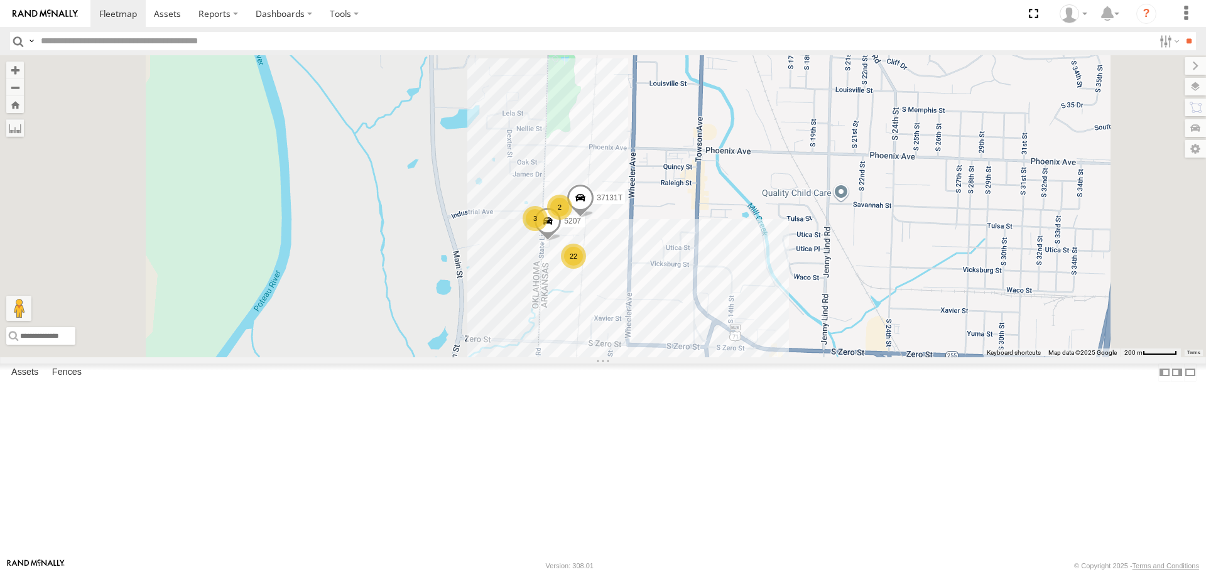
drag, startPoint x: 654, startPoint y: 372, endPoint x: 713, endPoint y: 319, distance: 79.6
click at [714, 318] on div "5082 5150 5207 22 2 3 37131T" at bounding box center [603, 205] width 1206 height 301
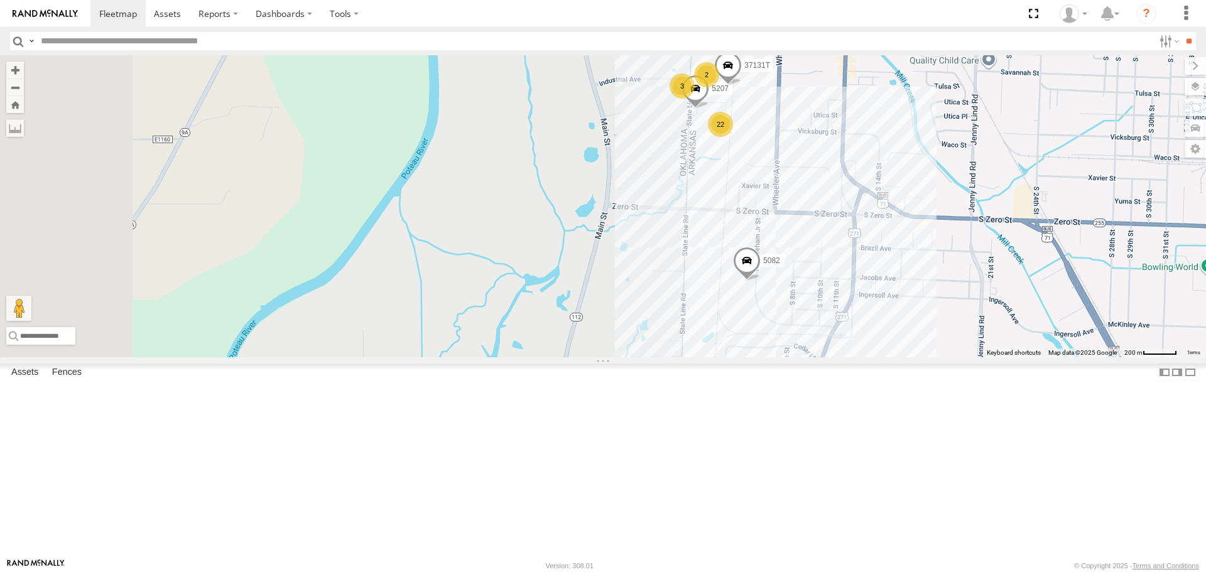
drag, startPoint x: 625, startPoint y: 316, endPoint x: 649, endPoint y: 277, distance: 46.2
click at [650, 279] on div "5082 5150 5207 22 2 3 37131T" at bounding box center [603, 205] width 1206 height 301
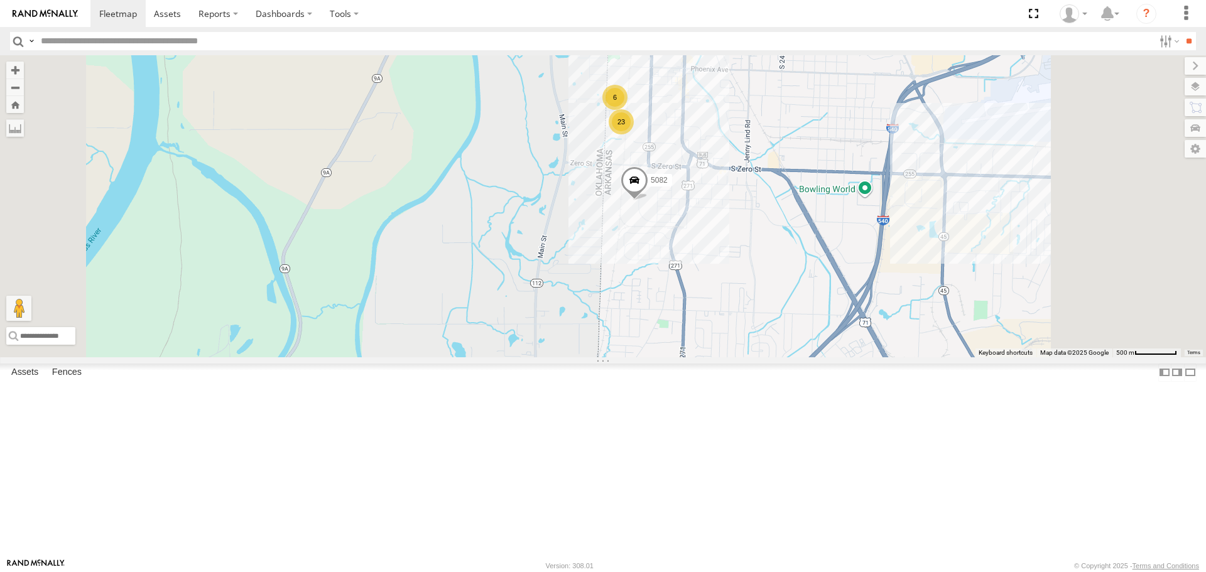
drag, startPoint x: 590, startPoint y: 338, endPoint x: 576, endPoint y: 300, distance: 40.4
click at [579, 302] on div "5082 5150 23 6" at bounding box center [603, 205] width 1206 height 301
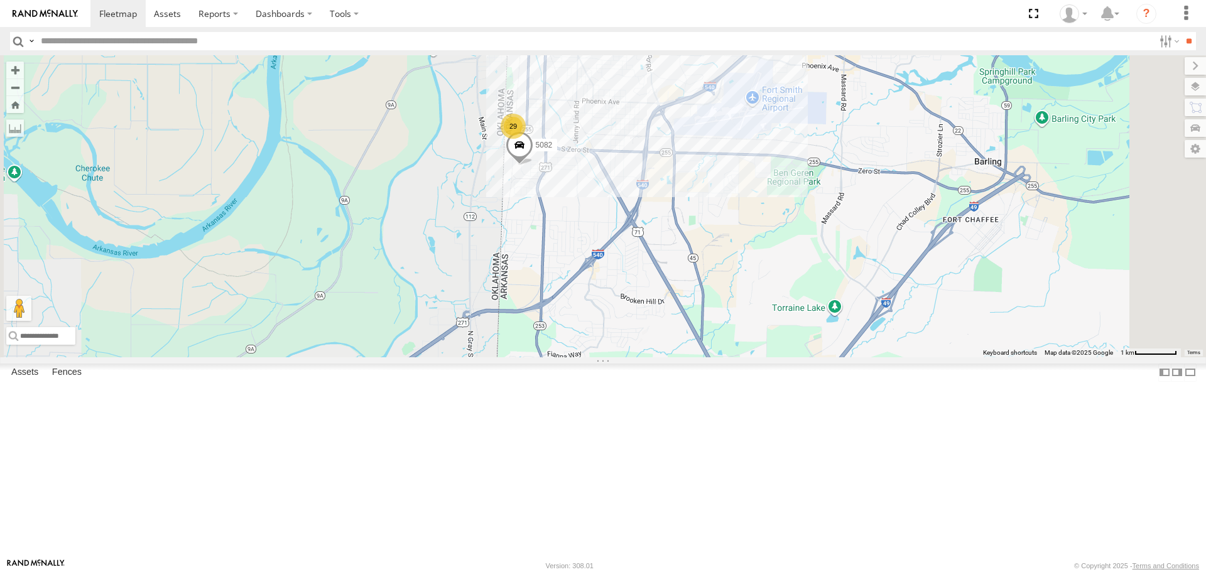
drag, startPoint x: 575, startPoint y: 325, endPoint x: 571, endPoint y: 295, distance: 29.8
click at [573, 298] on div "5082 5150 29 3" at bounding box center [603, 205] width 1206 height 301
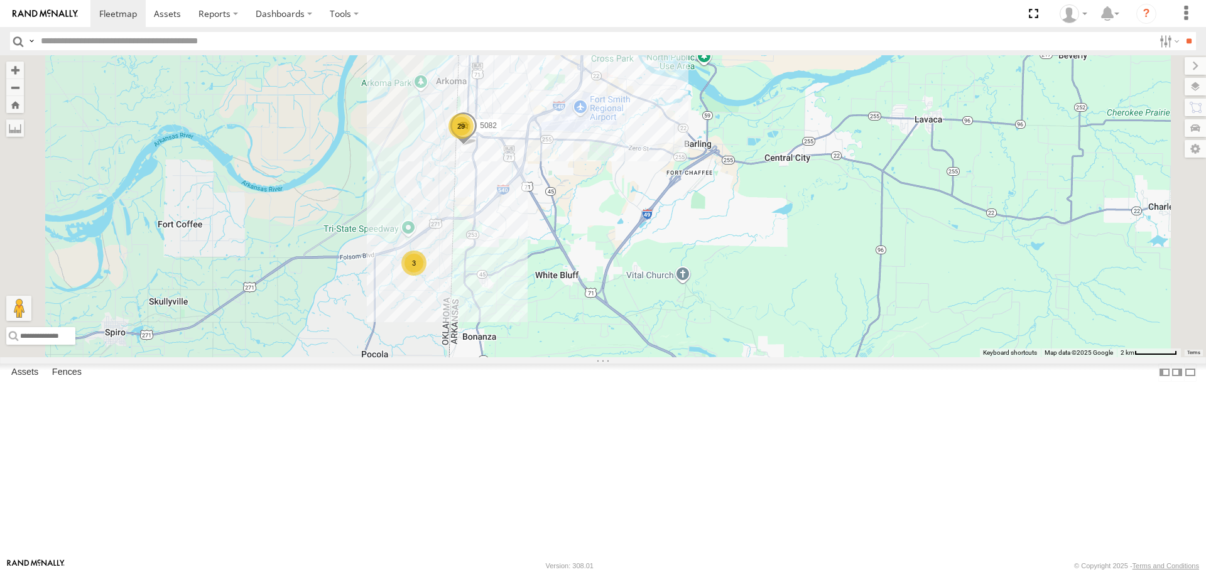
drag, startPoint x: 702, startPoint y: 416, endPoint x: 715, endPoint y: 358, distance: 59.9
click at [715, 357] on div "5082 5150 29 3" at bounding box center [603, 205] width 1206 height 301
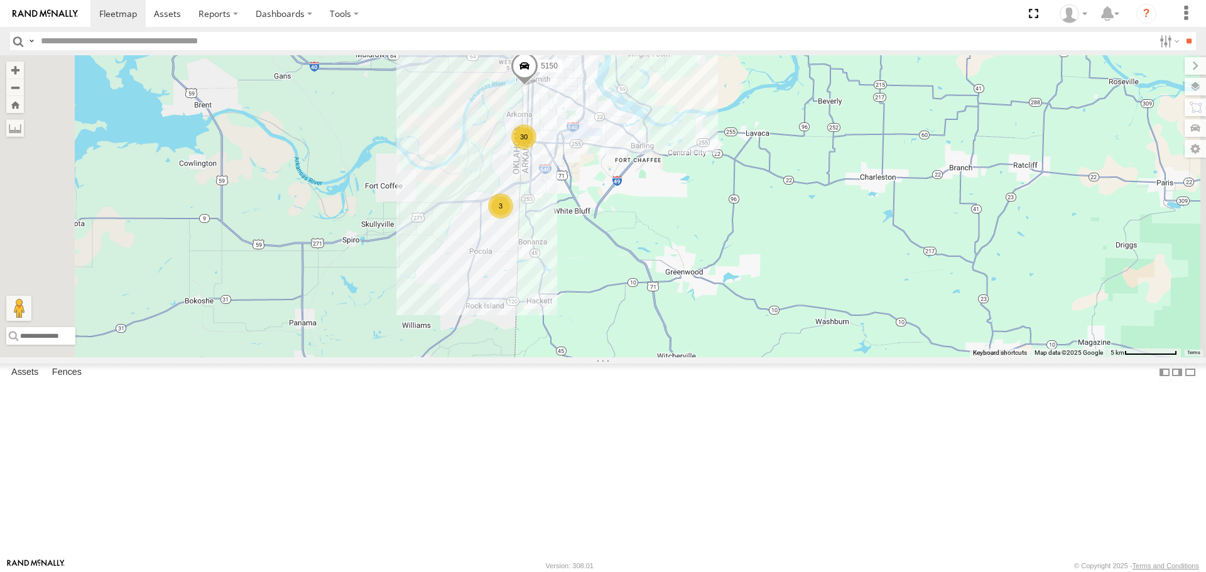
drag, startPoint x: 606, startPoint y: 376, endPoint x: 632, endPoint y: 333, distance: 49.7
click at [632, 334] on div "5150 30 3" at bounding box center [603, 205] width 1206 height 301
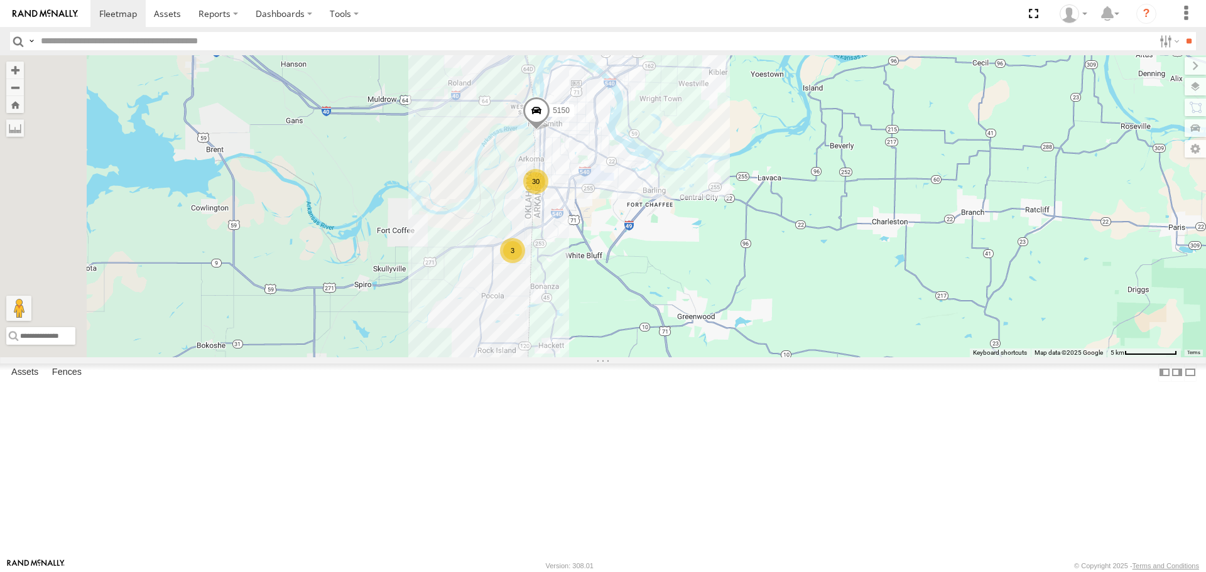
drag, startPoint x: 651, startPoint y: 302, endPoint x: 622, endPoint y: 411, distance: 113.0
click at [622, 357] on div "5150 30 3" at bounding box center [603, 205] width 1206 height 301
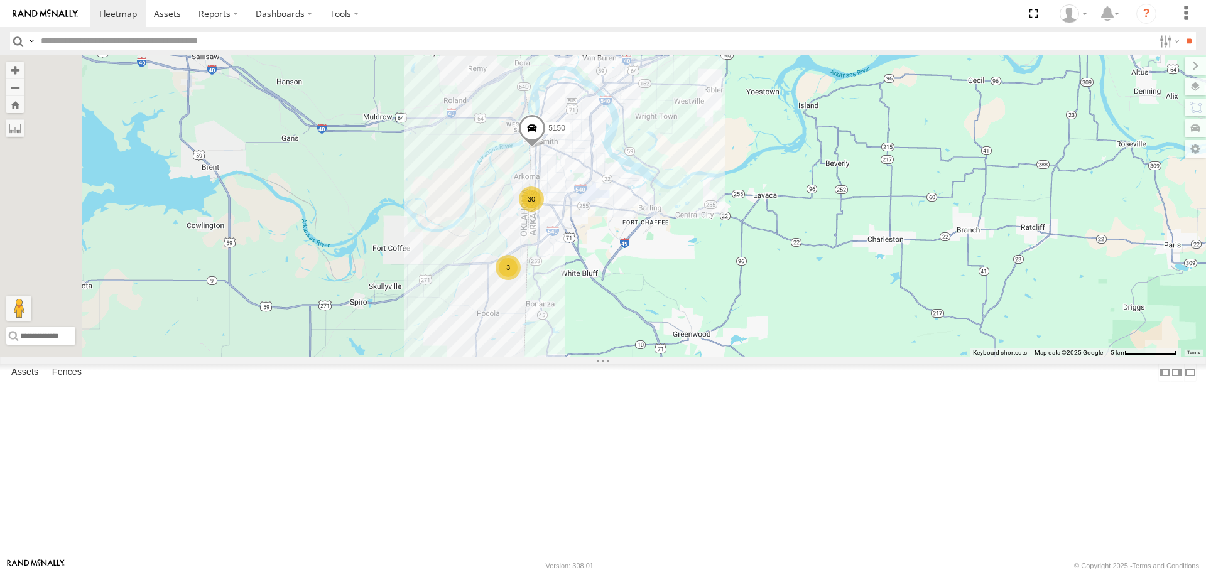
drag, startPoint x: 662, startPoint y: 404, endPoint x: 699, endPoint y: 347, distance: 68.6
click at [699, 347] on div "5150 30 3" at bounding box center [603, 205] width 1206 height 301
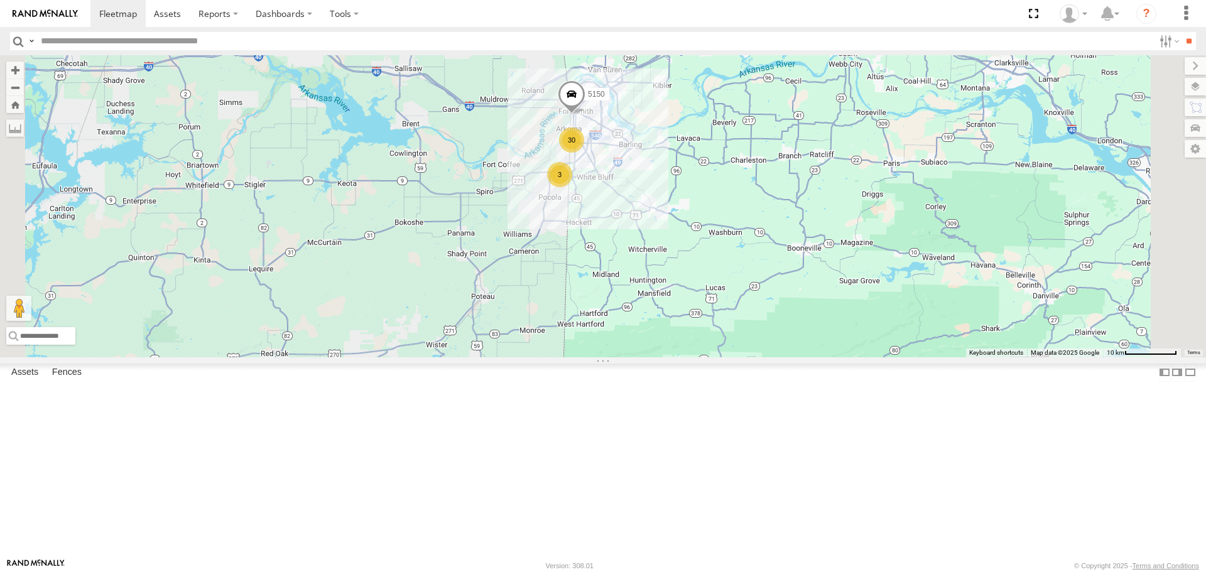
drag, startPoint x: 886, startPoint y: 374, endPoint x: 933, endPoint y: 401, distance: 54.1
click at [933, 357] on div "5150 30 3 5307" at bounding box center [603, 205] width 1206 height 301
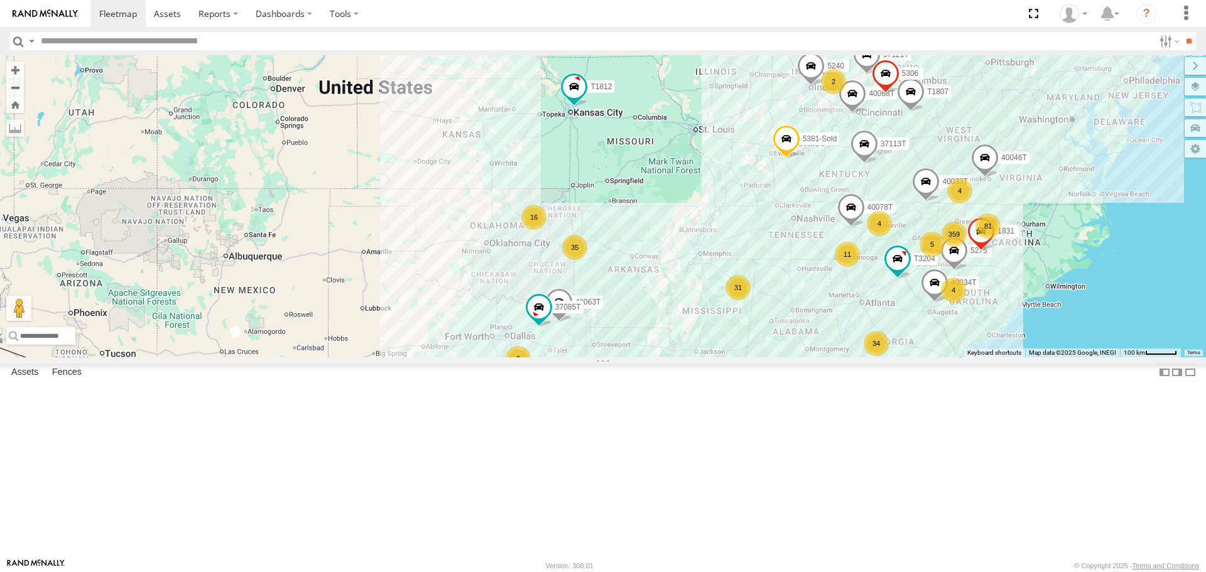
drag, startPoint x: 659, startPoint y: 326, endPoint x: 592, endPoint y: 305, distance: 70.9
click at [592, 305] on div "T1812 40063T 37085T 359 81 34 31 35 4 16 9 40034T 2 T3204 5275 4 4 2 1831 11 40…" at bounding box center [603, 205] width 1206 height 301
